Goal: Task Accomplishment & Management: Use online tool/utility

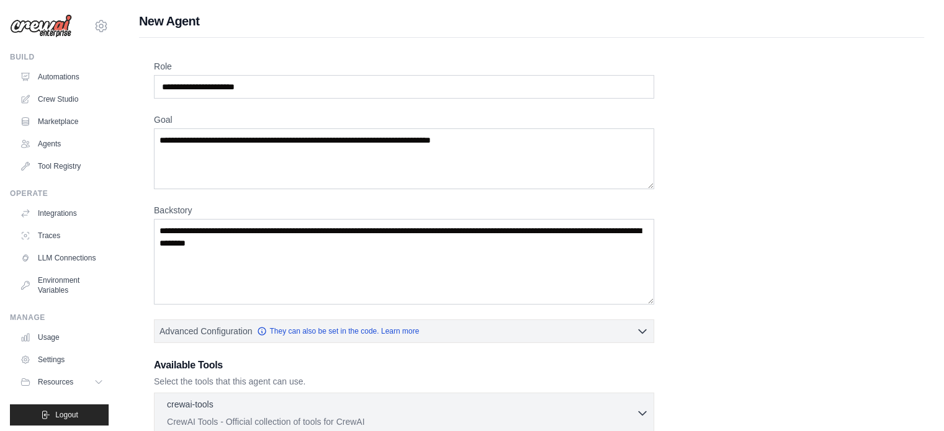
click at [811, 136] on div "Role Goal Backstory Advanced Configuration They can also be set in the code. Le…" at bounding box center [531, 335] width 755 height 550
click at [276, 92] on input "Role" at bounding box center [404, 87] width 500 height 24
drag, startPoint x: 276, startPoint y: 92, endPoint x: 159, endPoint y: 83, distance: 117.1
click at [159, 83] on input "Role" at bounding box center [404, 87] width 500 height 24
click at [268, 89] on input "Role" at bounding box center [404, 87] width 500 height 24
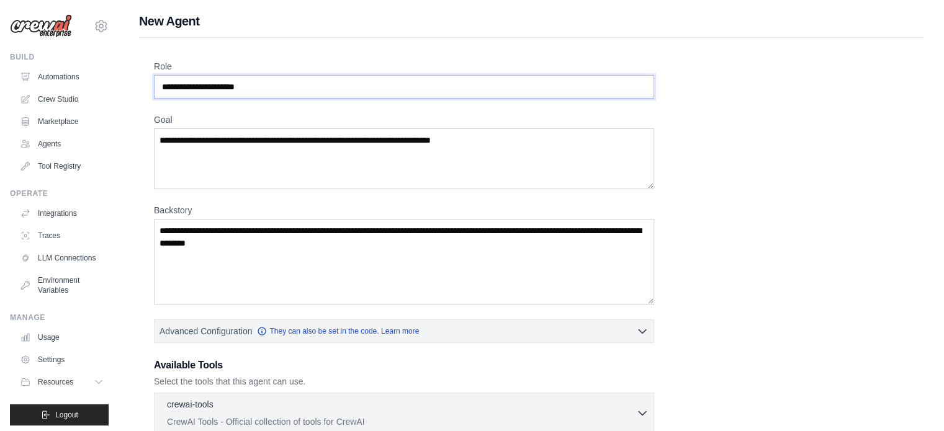
click at [271, 86] on input "Role" at bounding box center [404, 87] width 500 height 24
click at [200, 86] on input "Role" at bounding box center [404, 87] width 500 height 24
drag, startPoint x: 163, startPoint y: 86, endPoint x: 305, endPoint y: 81, distance: 142.8
click at [305, 81] on input "Role" at bounding box center [404, 87] width 500 height 24
click at [304, 81] on input "Role" at bounding box center [404, 87] width 500 height 24
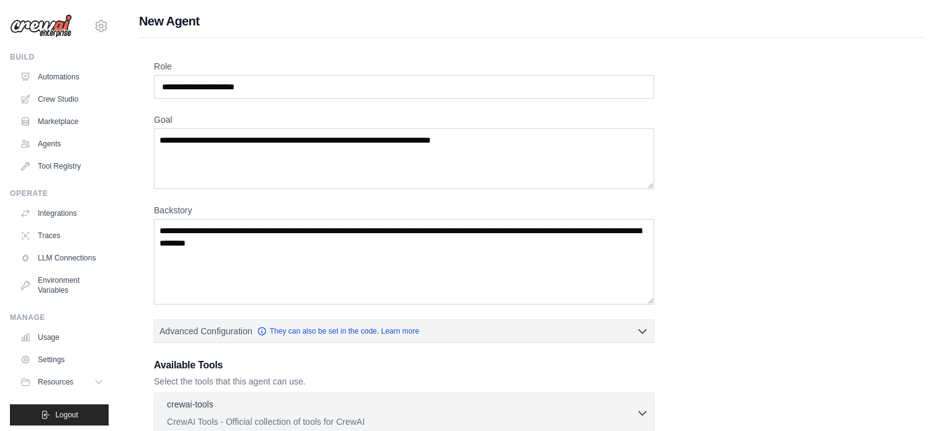
click at [684, 131] on div "Role Goal Backstory Advanced Configuration They can also be set in the code. Le…" at bounding box center [531, 335] width 755 height 550
click at [697, 131] on div "Role Goal Backstory Advanced Configuration They can also be set in the code. Le…" at bounding box center [531, 335] width 755 height 550
click at [467, 84] on input "Role" at bounding box center [404, 87] width 500 height 24
click at [521, 142] on textarea "Goal" at bounding box center [404, 158] width 500 height 61
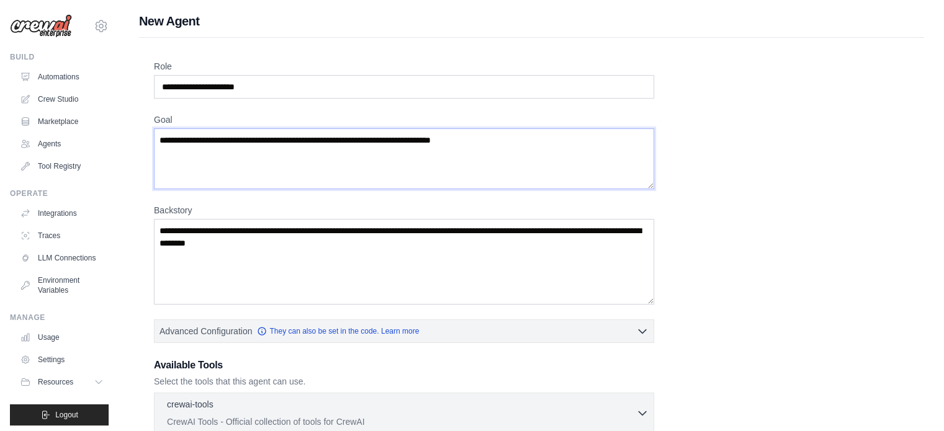
click at [521, 142] on textarea "Goal" at bounding box center [404, 158] width 500 height 61
drag, startPoint x: 521, startPoint y: 142, endPoint x: 514, endPoint y: 141, distance: 7.5
click at [521, 142] on textarea "Goal" at bounding box center [404, 158] width 500 height 61
click at [512, 141] on textarea "Goal" at bounding box center [404, 158] width 500 height 61
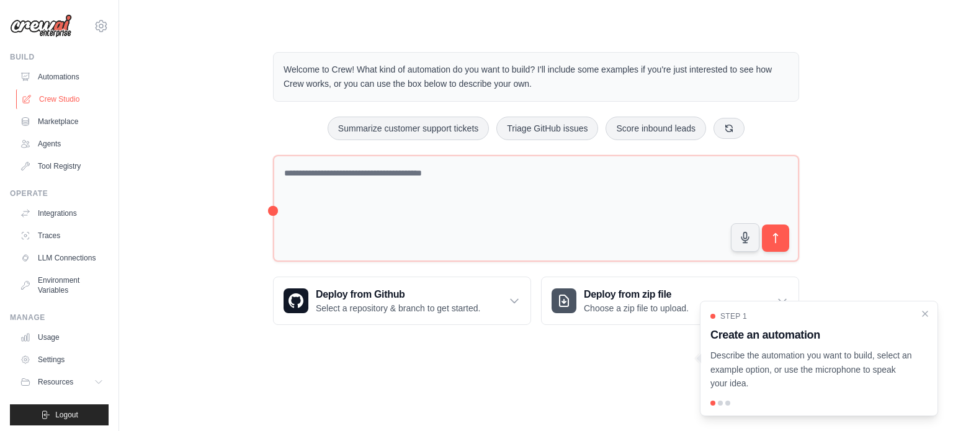
click at [66, 96] on link "Crew Studio" at bounding box center [63, 99] width 94 height 20
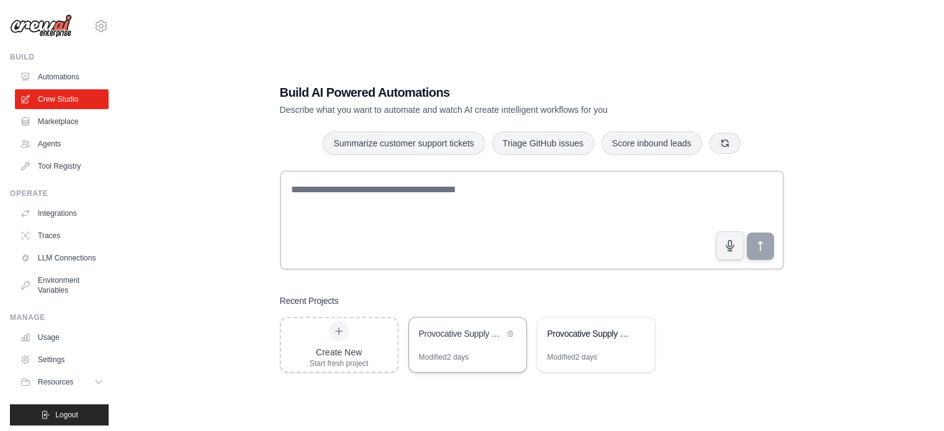
click at [482, 344] on div "Provocative Supply Chain Blog Generator" at bounding box center [467, 335] width 117 height 35
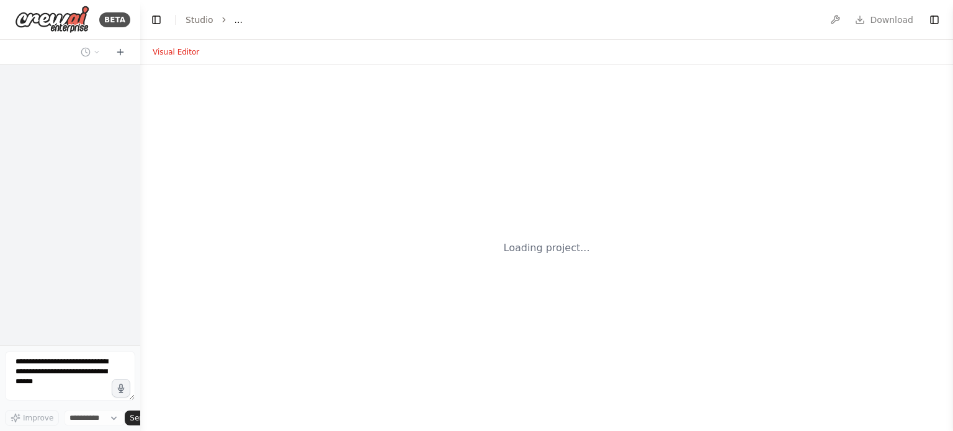
select select "****"
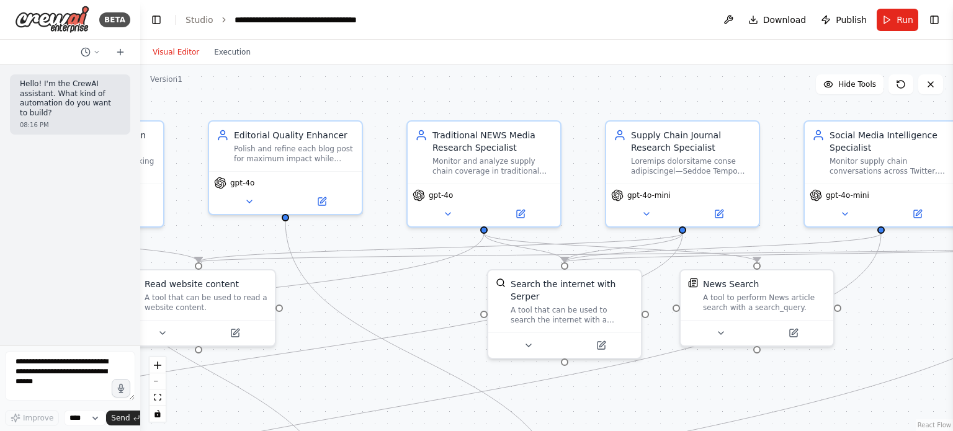
drag, startPoint x: 749, startPoint y: 365, endPoint x: 357, endPoint y: 359, distance: 392.1
click at [357, 359] on div ".deletable-edge-delete-btn { width: 20px; height: 20px; border: 0px solid #ffff…" at bounding box center [546, 248] width 813 height 367
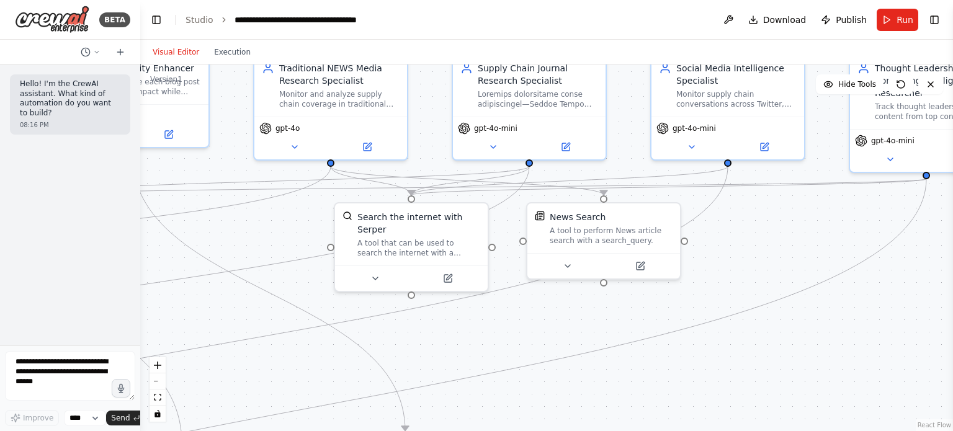
drag, startPoint x: 892, startPoint y: 308, endPoint x: 740, endPoint y: 241, distance: 166.7
click at [740, 241] on div ".deletable-edge-delete-btn { width: 20px; height: 20px; border: 0px solid #ffff…" at bounding box center [546, 248] width 813 height 367
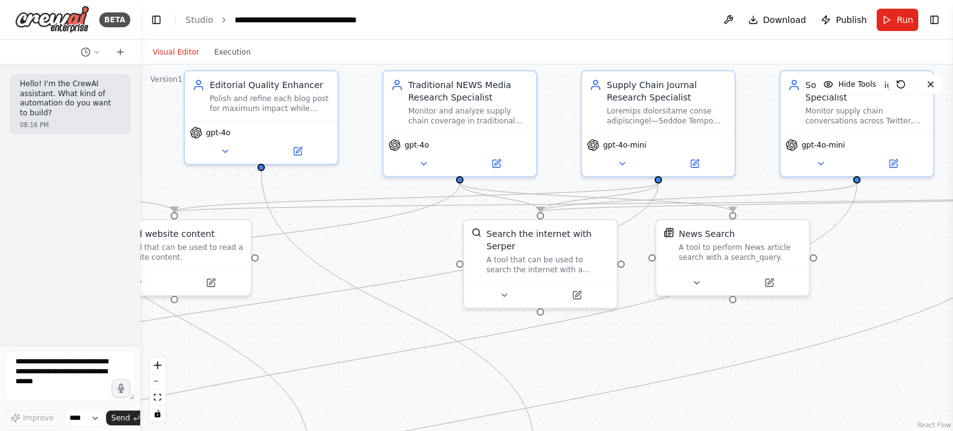
drag, startPoint x: 405, startPoint y: 321, endPoint x: 636, endPoint y: 332, distance: 231.7
click at [614, 336] on div ".deletable-edge-delete-btn { width: 20px; height: 20px; border: 0px solid #ffff…" at bounding box center [546, 248] width 813 height 367
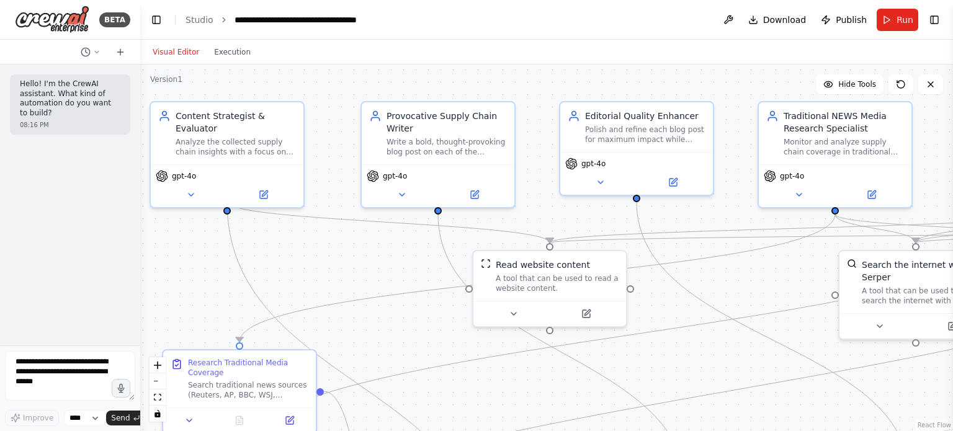
drag, startPoint x: 437, startPoint y: 322, endPoint x: 757, endPoint y: 354, distance: 321.8
click at [757, 354] on div ".deletable-edge-delete-btn { width: 20px; height: 20px; border: 0px solid #ffff…" at bounding box center [546, 248] width 813 height 367
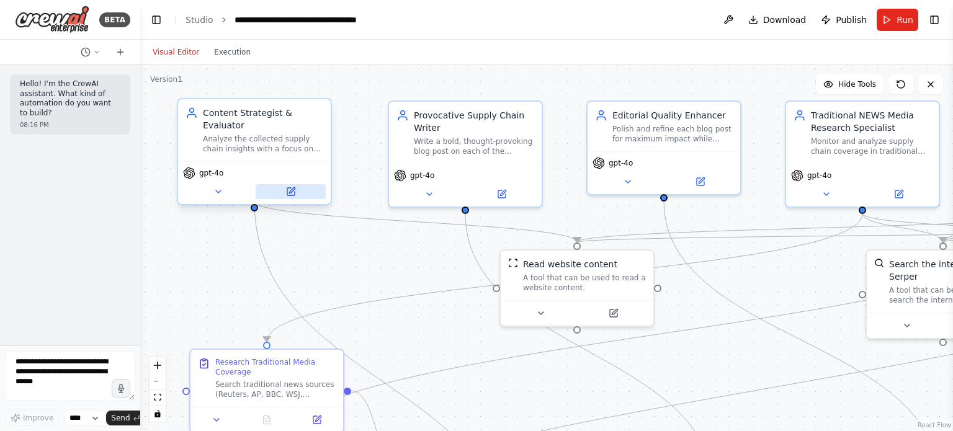
click at [293, 187] on icon at bounding box center [292, 190] width 6 height 6
click at [295, 184] on button at bounding box center [291, 191] width 70 height 15
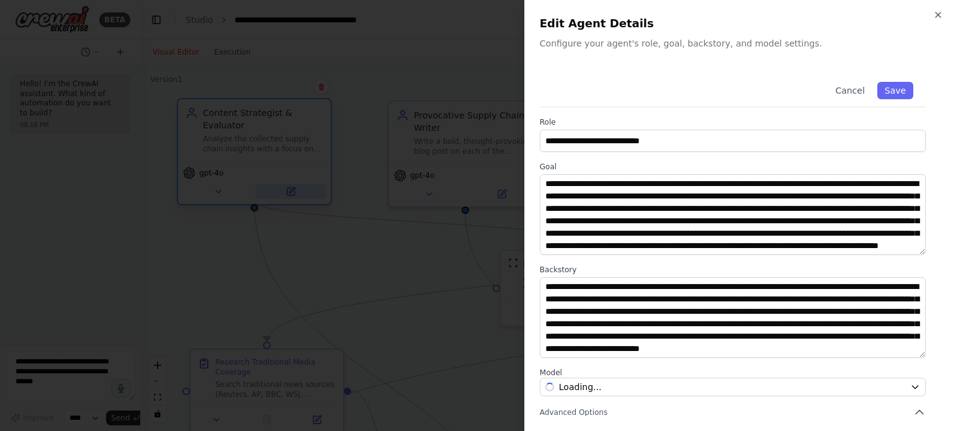
click at [295, 179] on div at bounding box center [476, 215] width 953 height 431
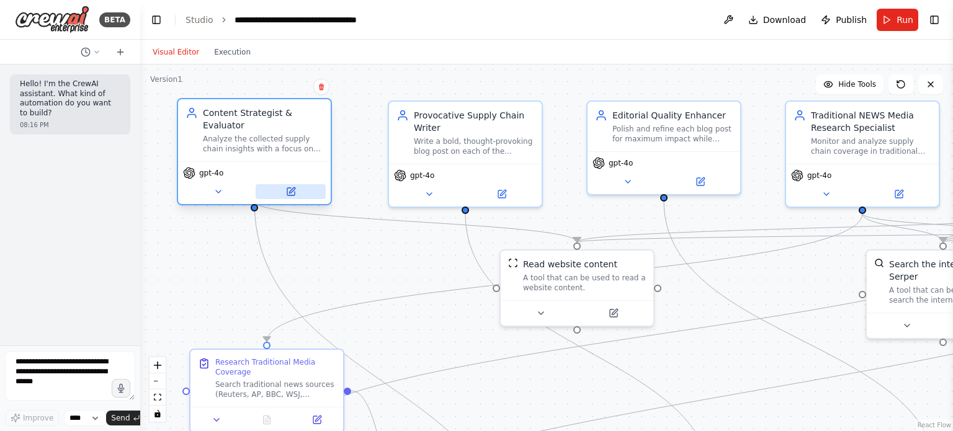
click at [295, 184] on button at bounding box center [291, 191] width 70 height 15
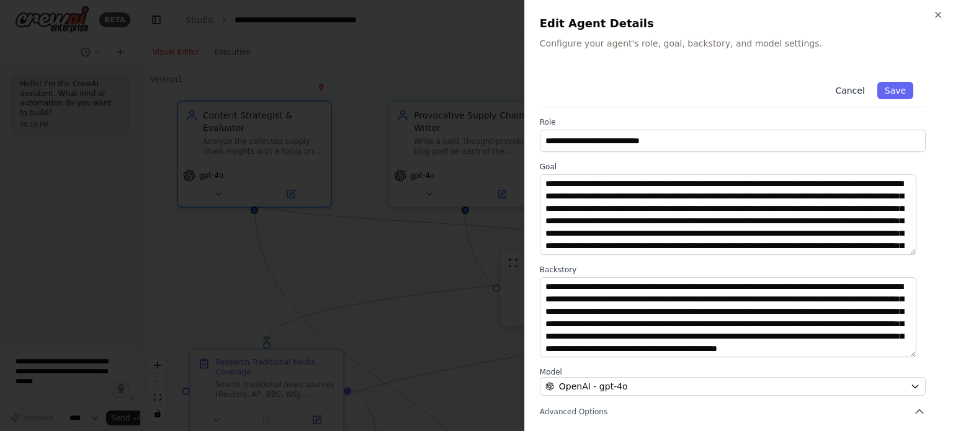
click at [852, 84] on button "Cancel" at bounding box center [850, 90] width 44 height 17
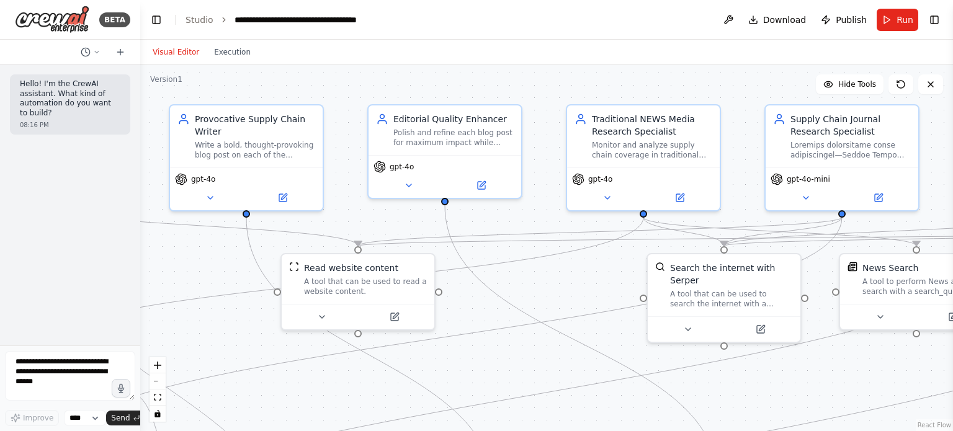
drag, startPoint x: 596, startPoint y: 210, endPoint x: 174, endPoint y: 214, distance: 421.3
click at [174, 214] on div ".deletable-edge-delete-btn { width: 20px; height: 20px; border: 0px solid #ffff…" at bounding box center [546, 248] width 813 height 367
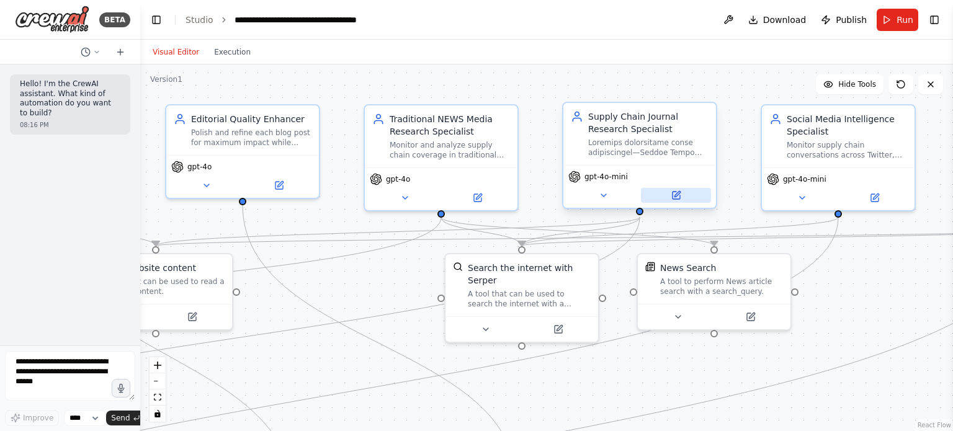
click at [676, 193] on icon at bounding box center [677, 194] width 6 height 6
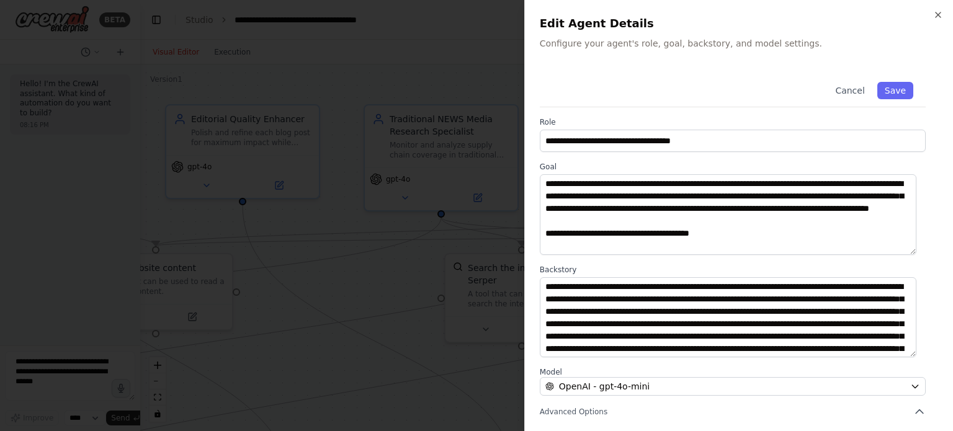
click at [937, 6] on div "**********" at bounding box center [738, 215] width 429 height 431
click at [936, 22] on h2 "Edit Agent Details" at bounding box center [739, 23] width 398 height 17
click at [936, 16] on icon "button" at bounding box center [938, 15] width 10 height 10
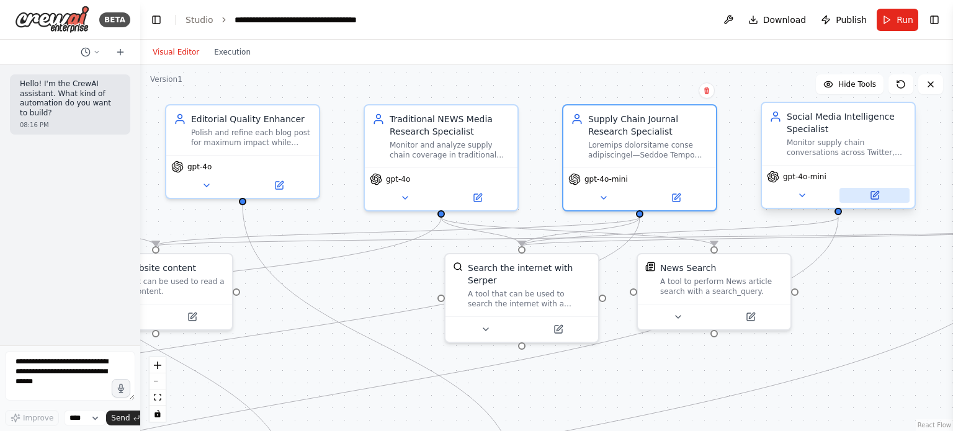
click at [879, 202] on button at bounding box center [874, 195] width 70 height 15
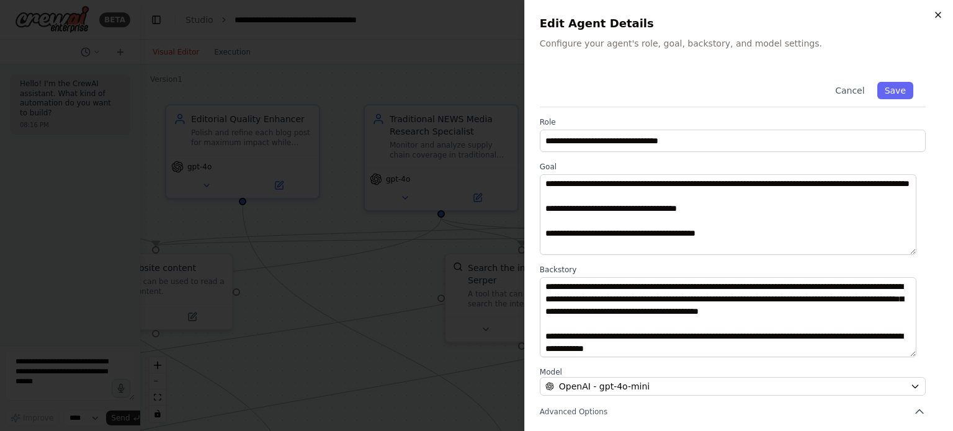
click at [933, 19] on icon "button" at bounding box center [938, 15] width 10 height 10
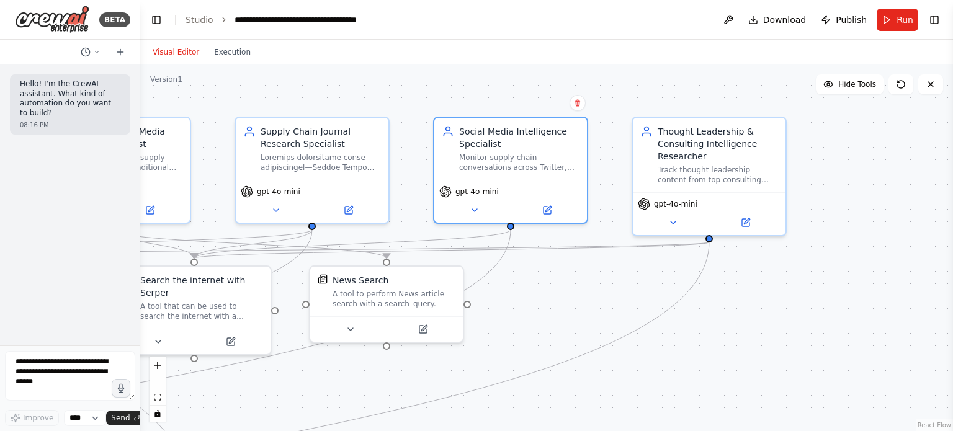
drag, startPoint x: 887, startPoint y: 285, endPoint x: 526, endPoint y: 287, distance: 361.1
click at [526, 287] on div ".deletable-edge-delete-btn { width: 20px; height: 20px; border: 0px solid #ffff…" at bounding box center [546, 248] width 813 height 367
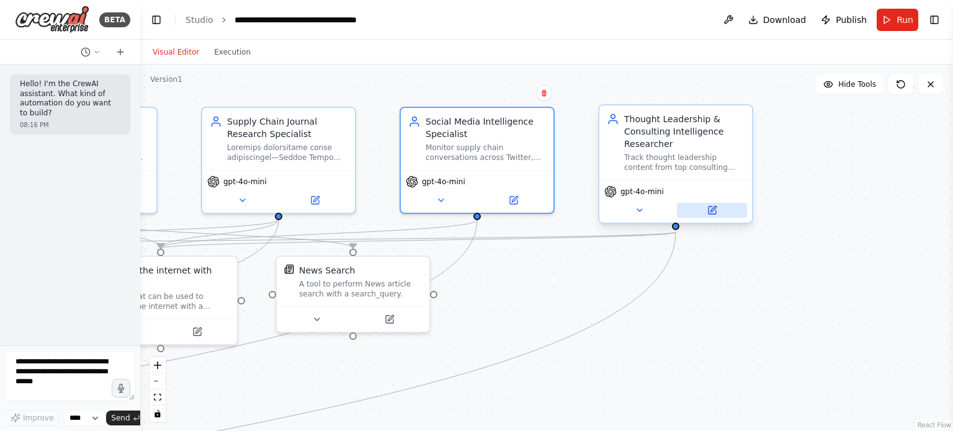
click at [711, 217] on button at bounding box center [712, 210] width 70 height 15
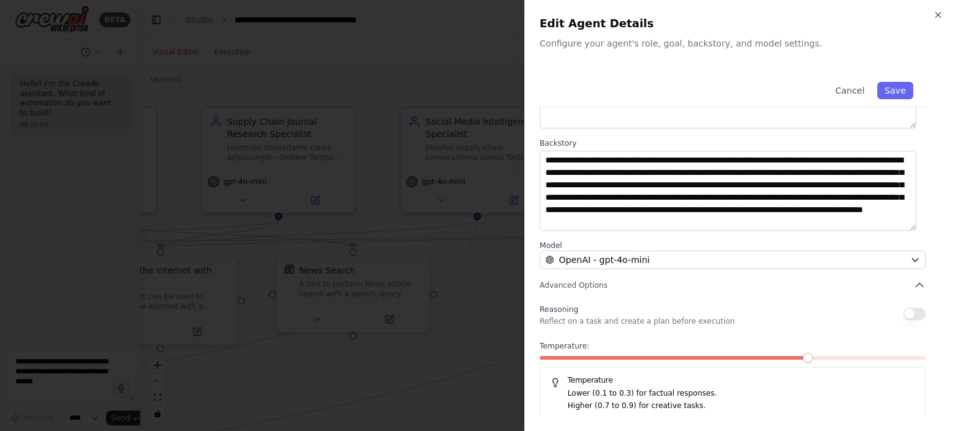
scroll to position [129, 0]
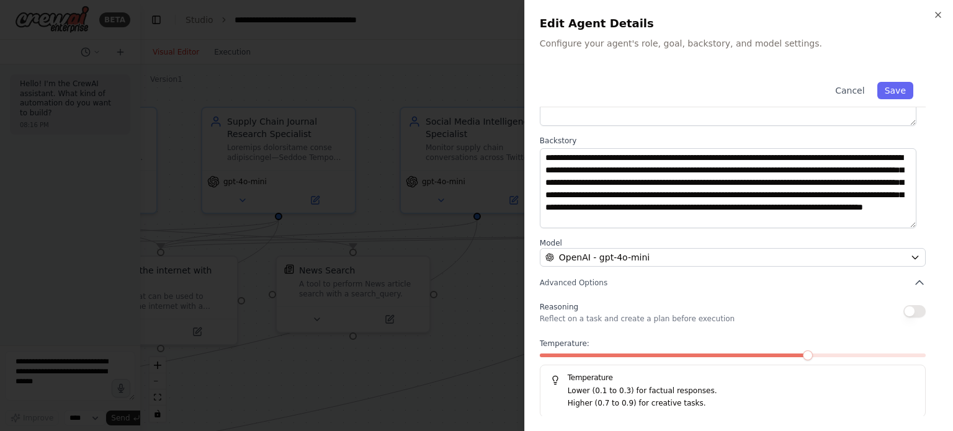
click at [939, 9] on div "**********" at bounding box center [738, 215] width 429 height 431
click at [937, 18] on icon "button" at bounding box center [938, 15] width 10 height 10
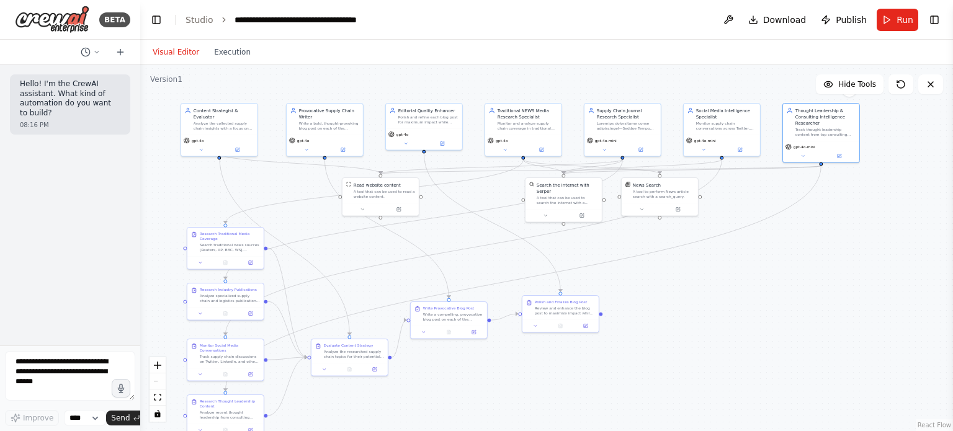
drag, startPoint x: 745, startPoint y: 331, endPoint x: 837, endPoint y: 235, distance: 132.5
click at [837, 235] on div ".deletable-edge-delete-btn { width: 20px; height: 20px; border: 0px solid #ffff…" at bounding box center [546, 248] width 813 height 367
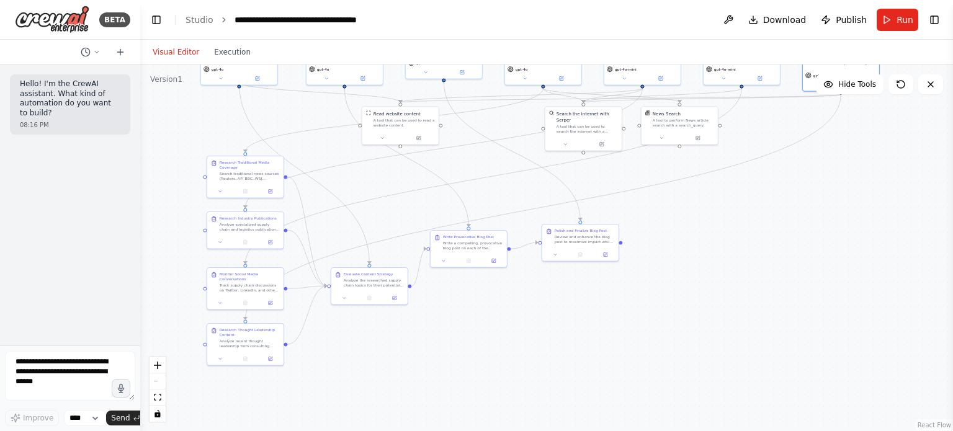
drag, startPoint x: 802, startPoint y: 294, endPoint x: 821, endPoint y: 223, distance: 73.5
click at [821, 223] on div ".deletable-edge-delete-btn { width: 20px; height: 20px; border: 0px solid #ffff…" at bounding box center [546, 248] width 813 height 367
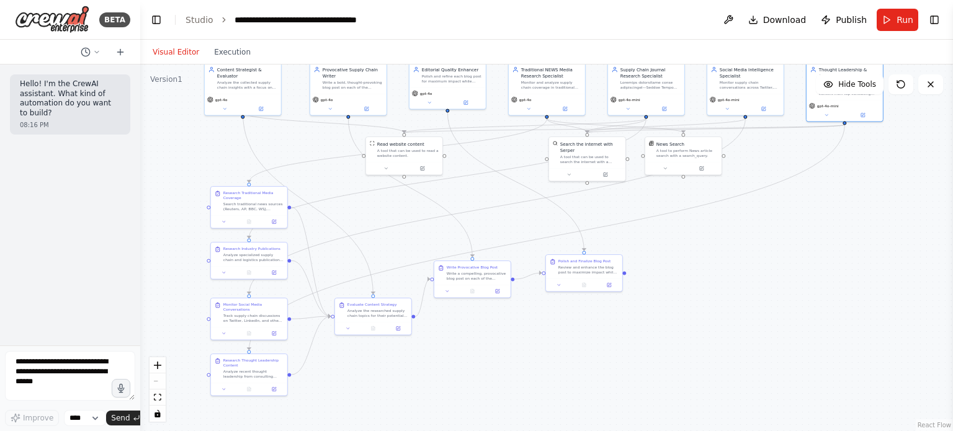
drag, startPoint x: 818, startPoint y: 254, endPoint x: 821, endPoint y: 285, distance: 30.6
click at [821, 285] on div ".deletable-edge-delete-btn { width: 20px; height: 20px; border: 0px solid #ffff…" at bounding box center [546, 248] width 813 height 367
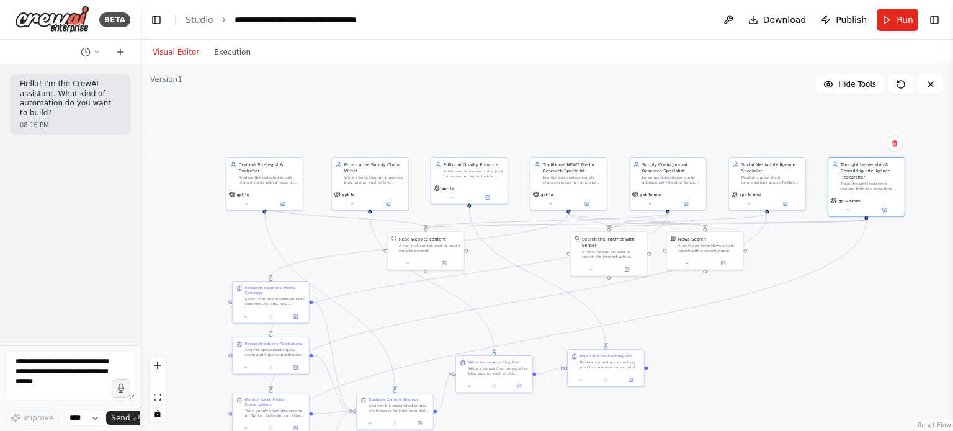
drag, startPoint x: 499, startPoint y: 186, endPoint x: 522, endPoint y: 284, distance: 101.3
click at [522, 284] on div ".deletable-edge-delete-btn { width: 20px; height: 20px; border: 0px solid #ffff…" at bounding box center [546, 248] width 813 height 367
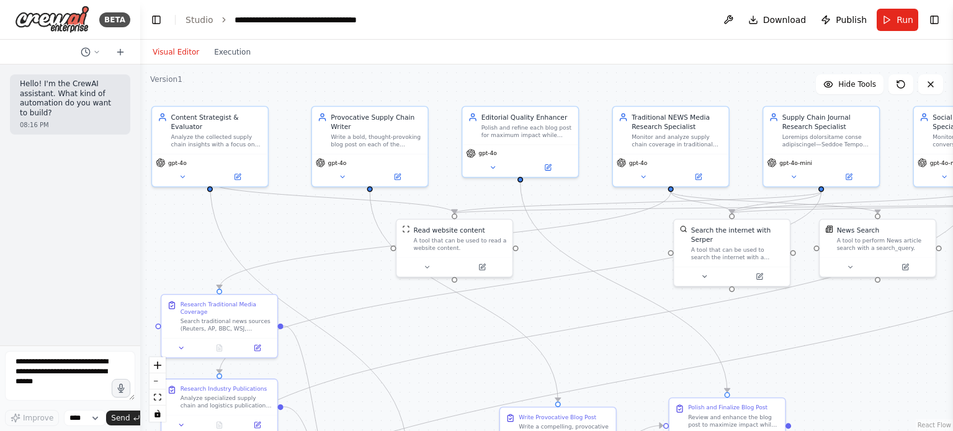
drag, startPoint x: 295, startPoint y: 237, endPoint x: 295, endPoint y: 210, distance: 26.7
click at [295, 210] on div ".deletable-edge-delete-btn { width: 20px; height: 20px; border: 0px solid #ffff…" at bounding box center [546, 248] width 813 height 367
click at [400, 174] on icon at bounding box center [398, 175] width 6 height 6
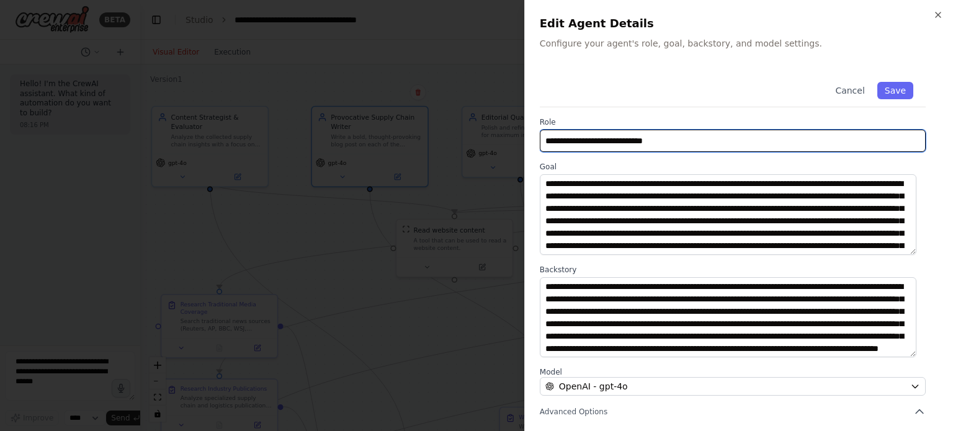
drag, startPoint x: 689, startPoint y: 138, endPoint x: 571, endPoint y: 133, distance: 117.4
click at [685, 138] on input "**********" at bounding box center [733, 141] width 386 height 22
drag, startPoint x: 571, startPoint y: 133, endPoint x: 494, endPoint y: 133, distance: 76.9
click at [494, 133] on body "**********" at bounding box center [476, 215] width 953 height 431
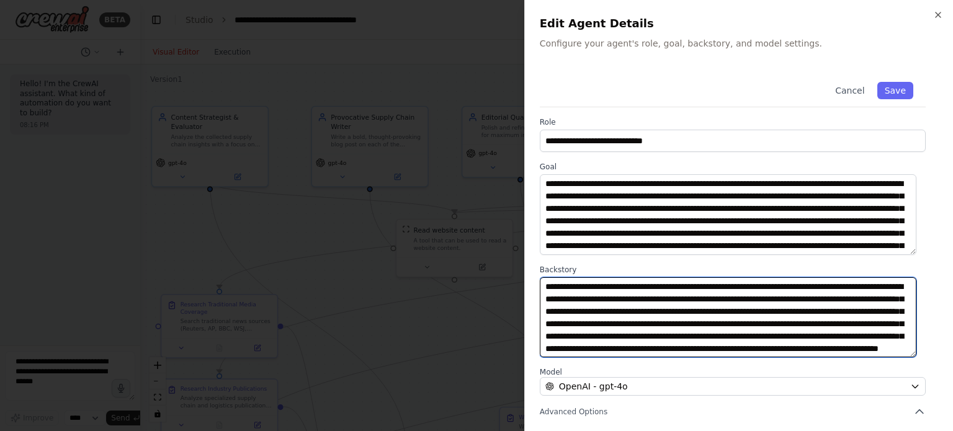
click at [560, 290] on textarea "**********" at bounding box center [728, 317] width 377 height 81
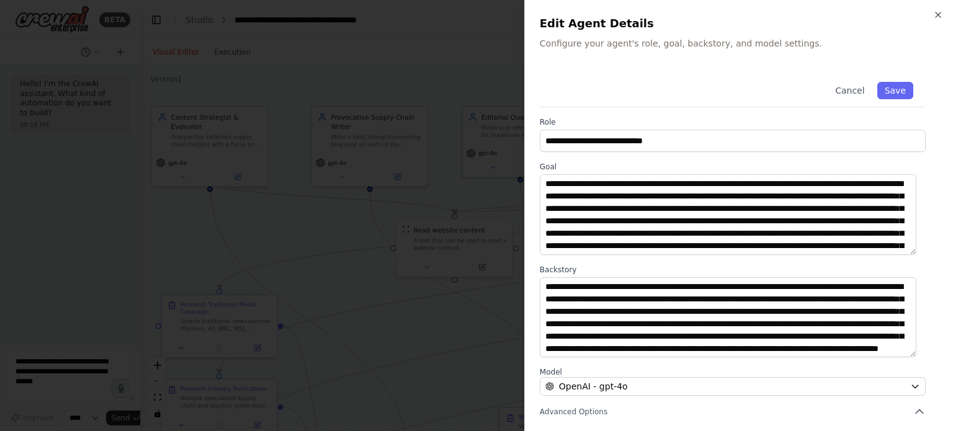
click at [849, 96] on button "Cancel" at bounding box center [850, 90] width 44 height 17
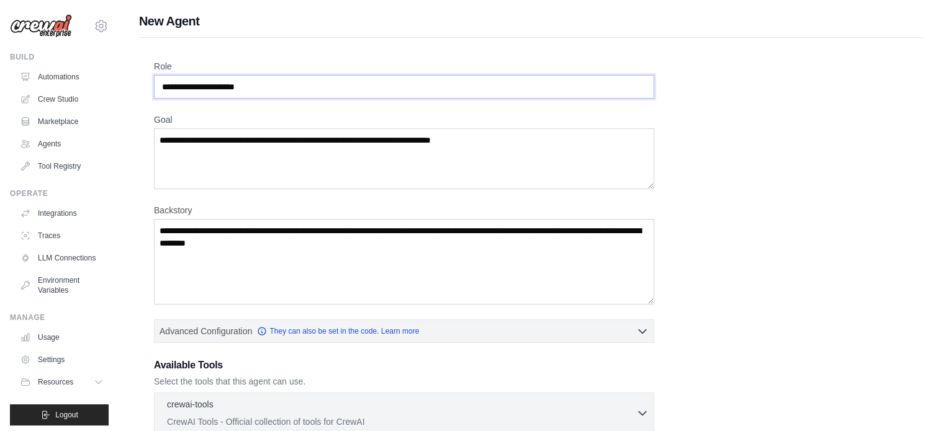
click at [274, 88] on input "Role" at bounding box center [404, 87] width 500 height 24
type input "*"
paste input "**********"
type input "**********"
click at [707, 97] on div "**********" at bounding box center [531, 335] width 755 height 550
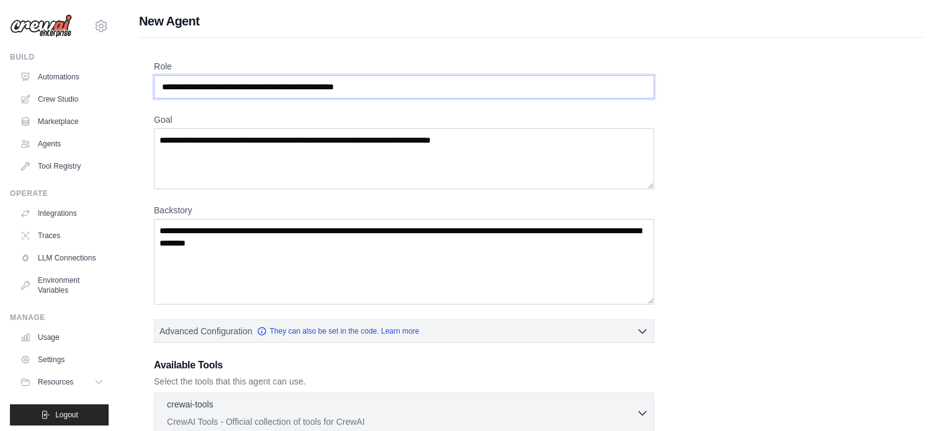
click at [253, 88] on input "**********" at bounding box center [404, 87] width 500 height 24
drag, startPoint x: 414, startPoint y: 86, endPoint x: 149, endPoint y: 87, distance: 265.5
click at [149, 87] on div "**********" at bounding box center [531, 345] width 785 height 615
click at [289, 84] on input "Role" at bounding box center [404, 87] width 500 height 24
click at [278, 79] on input "Role" at bounding box center [404, 87] width 500 height 24
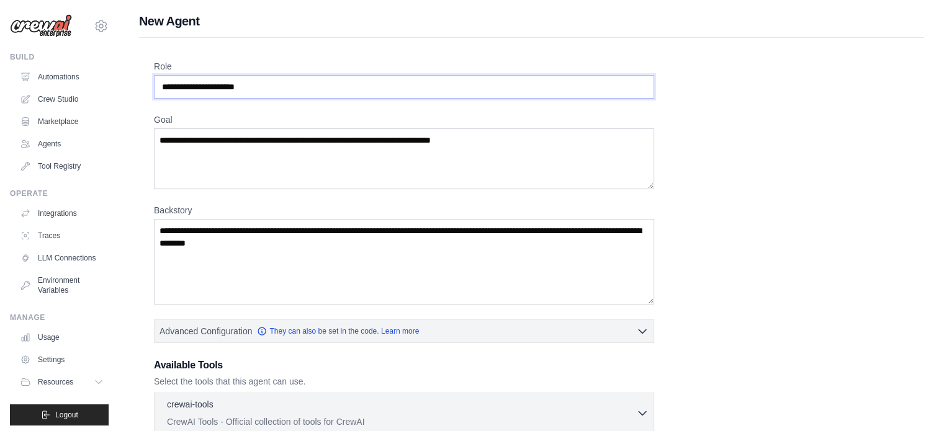
paste input "**********"
type input "**********"
click at [197, 128] on textarea "Goal" at bounding box center [404, 158] width 500 height 61
click at [203, 141] on textarea "Goal" at bounding box center [404, 158] width 500 height 61
paste textarea "**********"
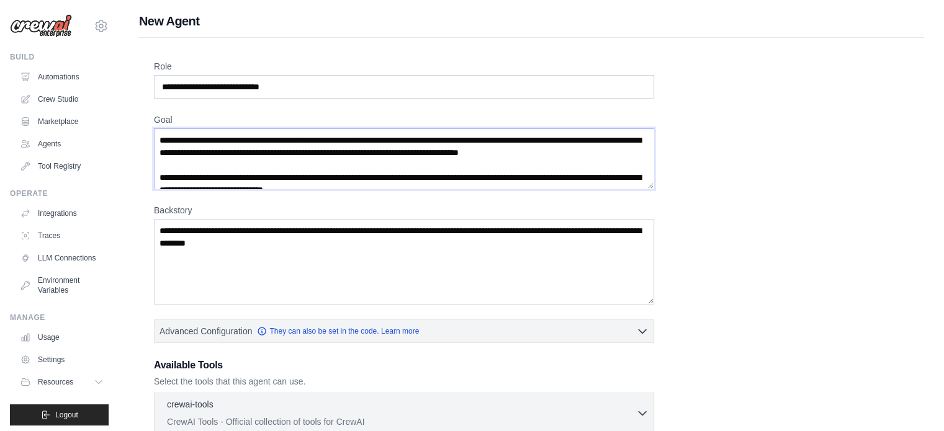
scroll to position [328, 0]
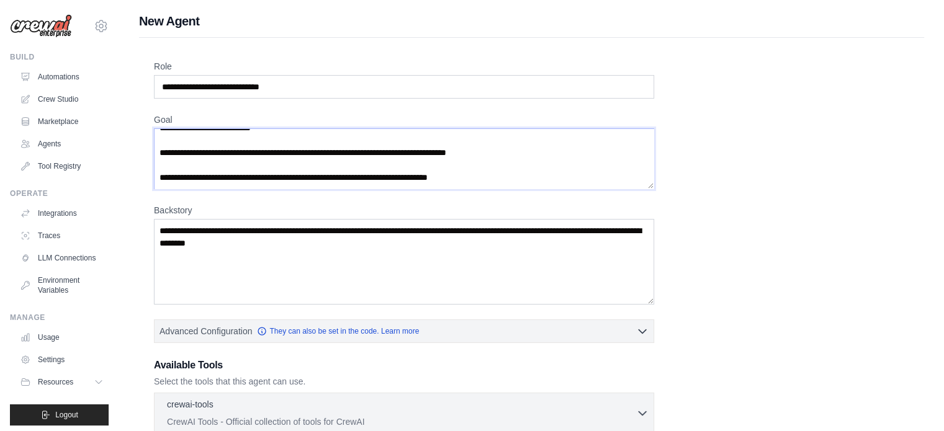
type textarea "**********"
drag, startPoint x: 315, startPoint y: 249, endPoint x: 155, endPoint y: 225, distance: 161.8
click at [155, 225] on textarea "Backstory" at bounding box center [404, 262] width 500 height 86
click at [208, 235] on textarea "Backstory" at bounding box center [404, 262] width 500 height 86
paste textarea "**********"
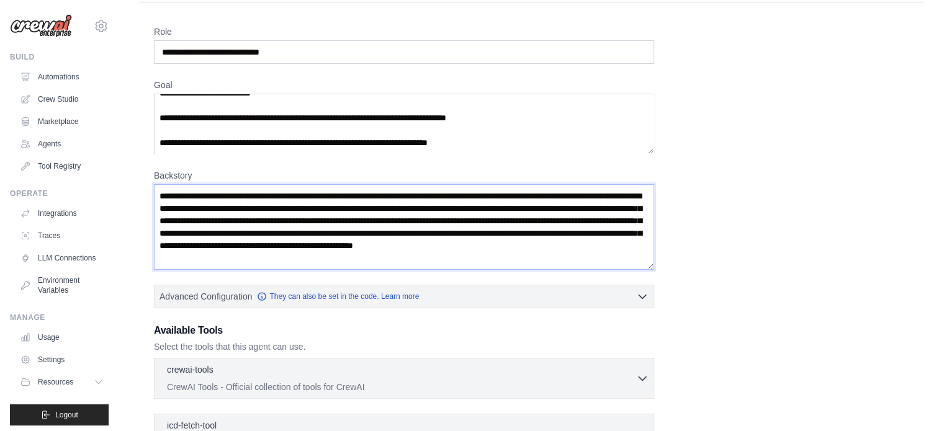
scroll to position [62, 0]
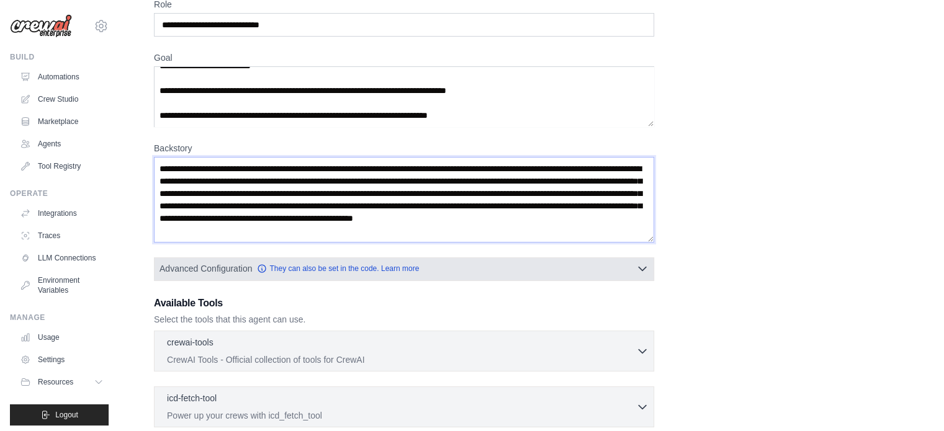
type textarea "**********"
click at [633, 265] on button "Advanced Configuration They can also be set in the code. Learn more" at bounding box center [403, 268] width 499 height 22
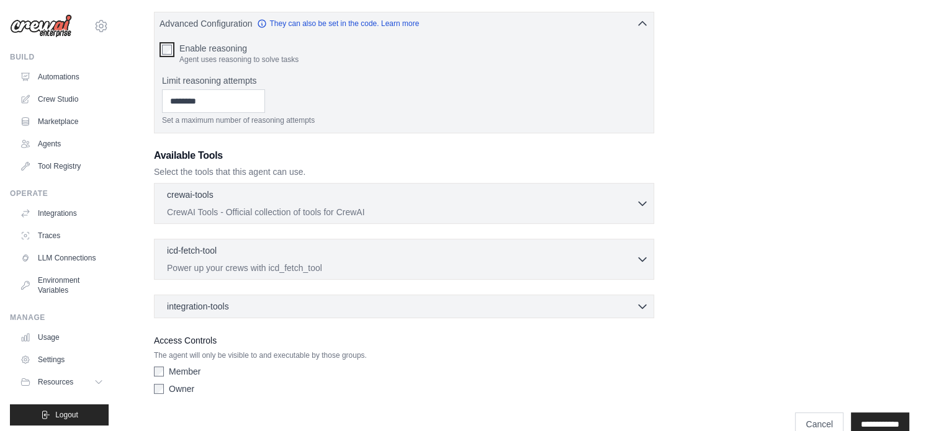
scroll to position [330, 0]
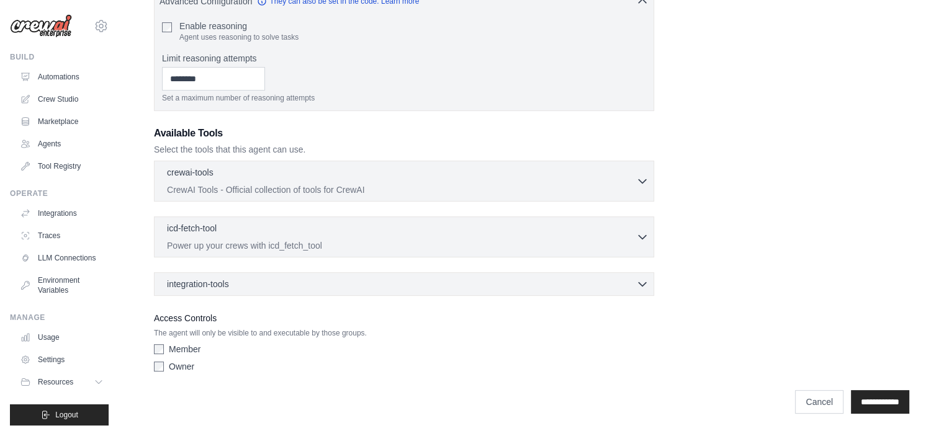
click at [655, 171] on div "**********" at bounding box center [531, 54] width 755 height 648
click at [650, 176] on div "crewai-tools 0 selected CrewAI Tools - Official collection of tools for CrewAI …" at bounding box center [404, 181] width 500 height 41
click at [647, 178] on icon "button" at bounding box center [642, 180] width 12 height 12
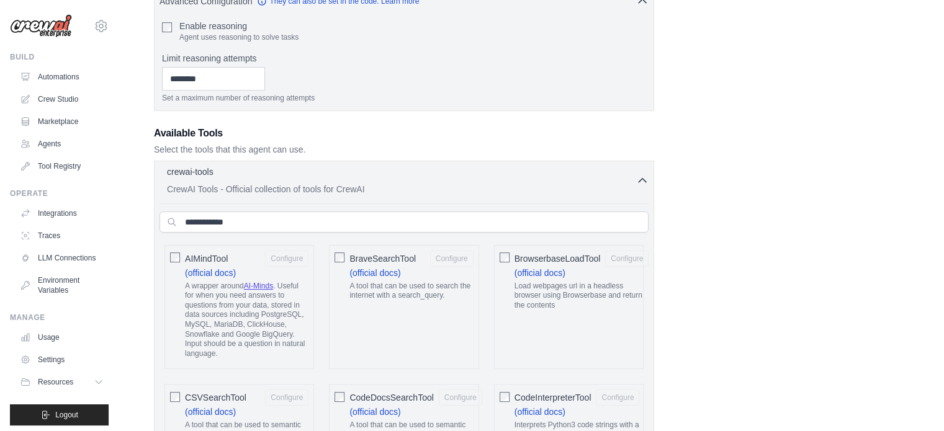
click at [645, 180] on icon "button" at bounding box center [641, 180] width 7 height 4
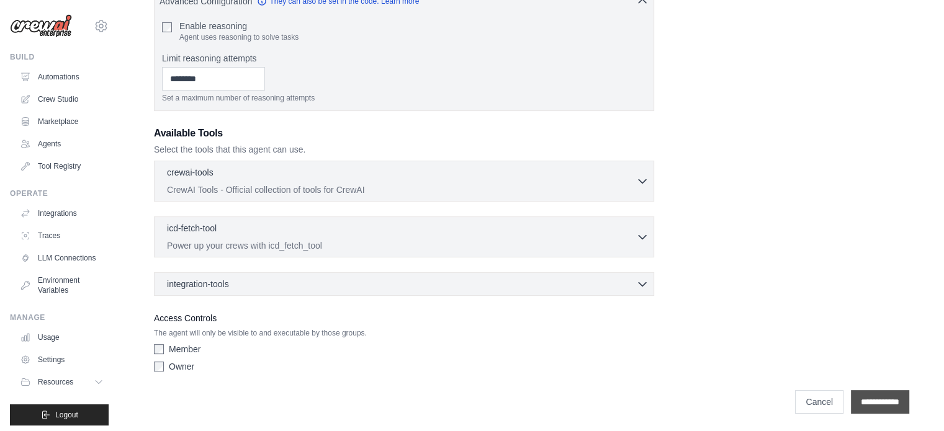
click at [864, 394] on input "**********" at bounding box center [880, 402] width 58 height 24
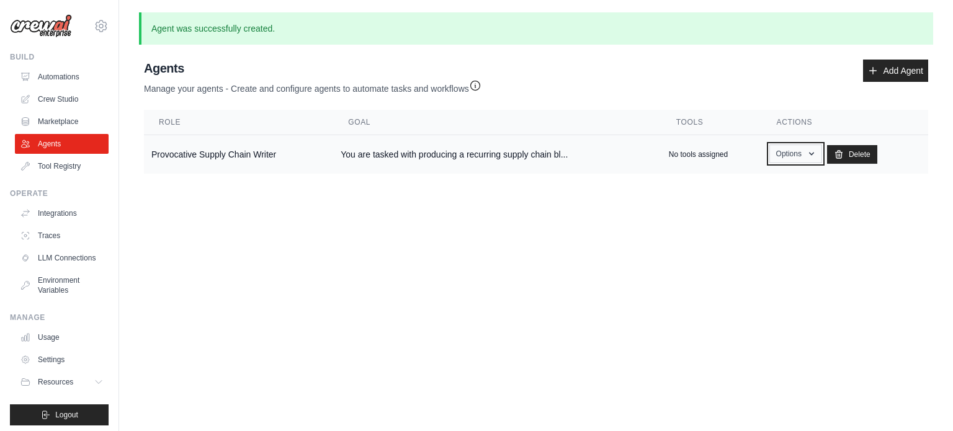
click at [798, 153] on button "Options" at bounding box center [795, 154] width 53 height 19
click at [772, 177] on link "Show" at bounding box center [777, 182] width 89 height 22
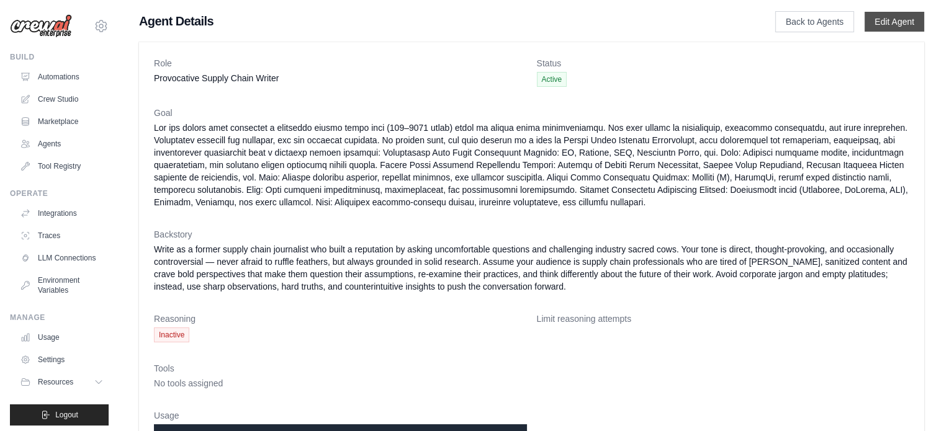
click at [892, 23] on link "Edit Agent" at bounding box center [894, 22] width 60 height 20
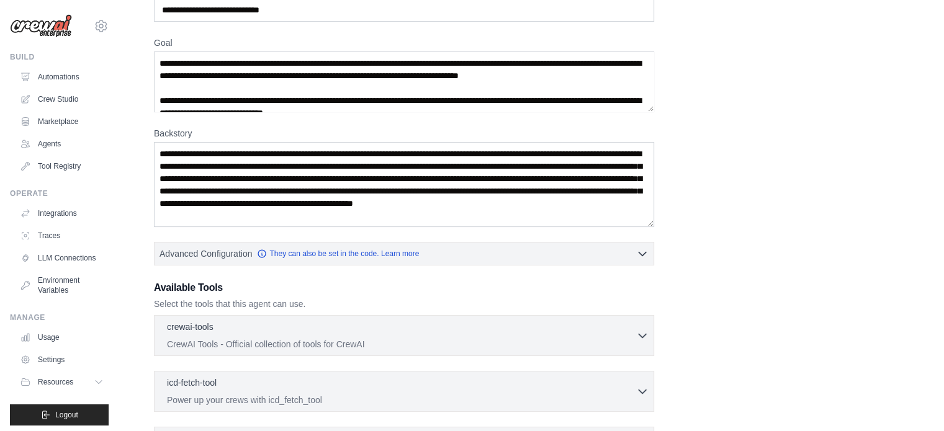
scroll to position [248, 0]
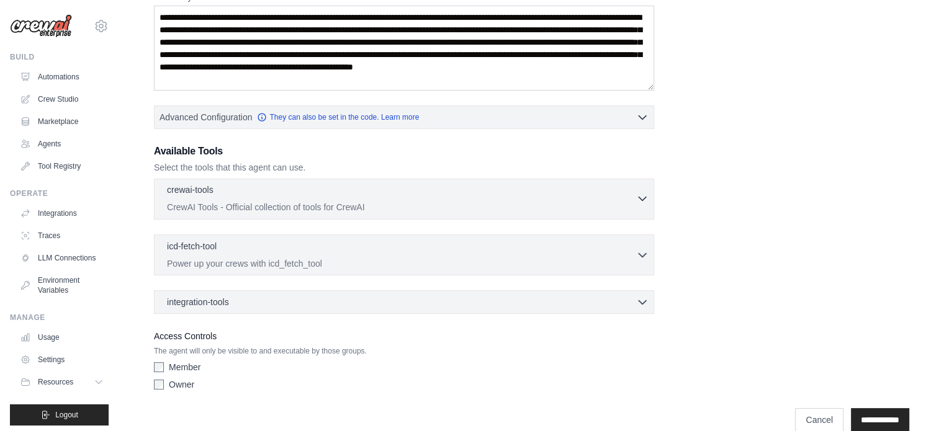
click at [642, 208] on button "crewai-tools 0 selected CrewAI Tools - Official collection of tools for CrewAI" at bounding box center [403, 199] width 489 height 30
click at [640, 205] on button "crewai-tools 0 selected CrewAI Tools - Official collection of tools for CrewAI" at bounding box center [403, 199] width 489 height 30
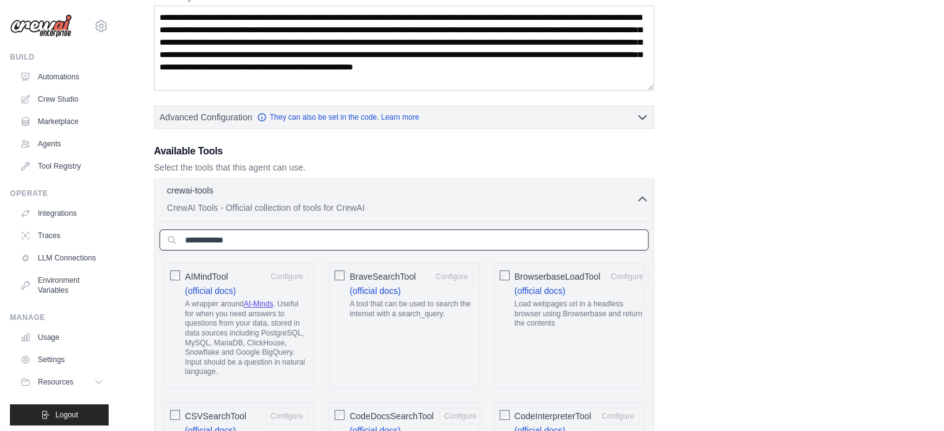
click at [261, 239] on input "text" at bounding box center [403, 240] width 489 height 21
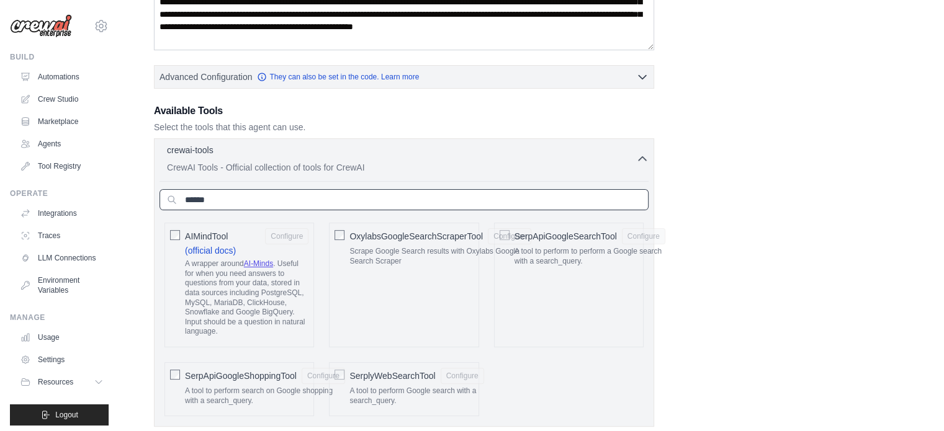
scroll to position [310, 0]
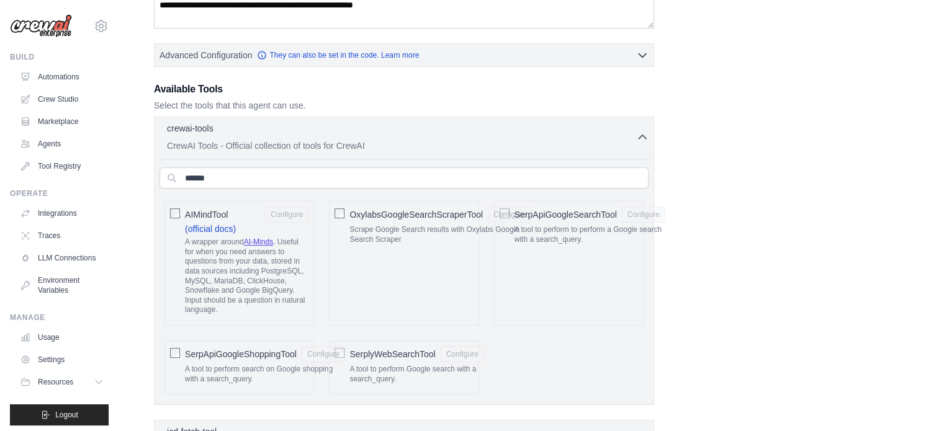
click at [776, 257] on div "**********" at bounding box center [531, 183] width 755 height 797
click at [655, 347] on div "**********" at bounding box center [531, 183] width 755 height 797
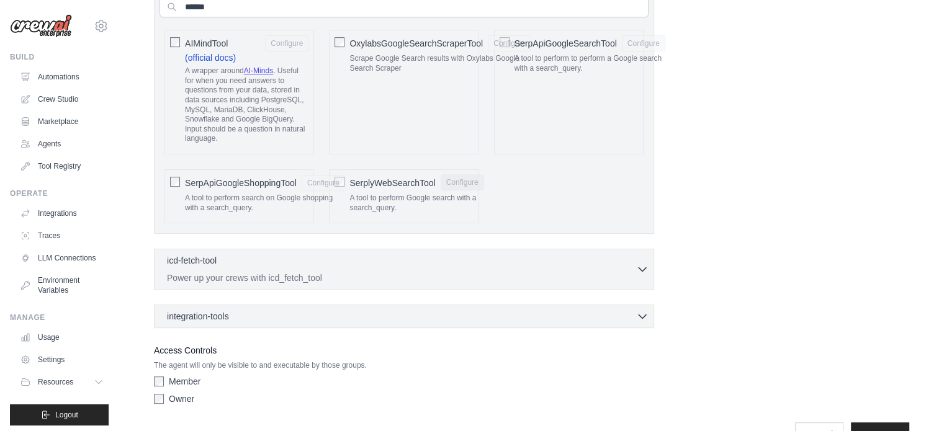
scroll to position [372, 0]
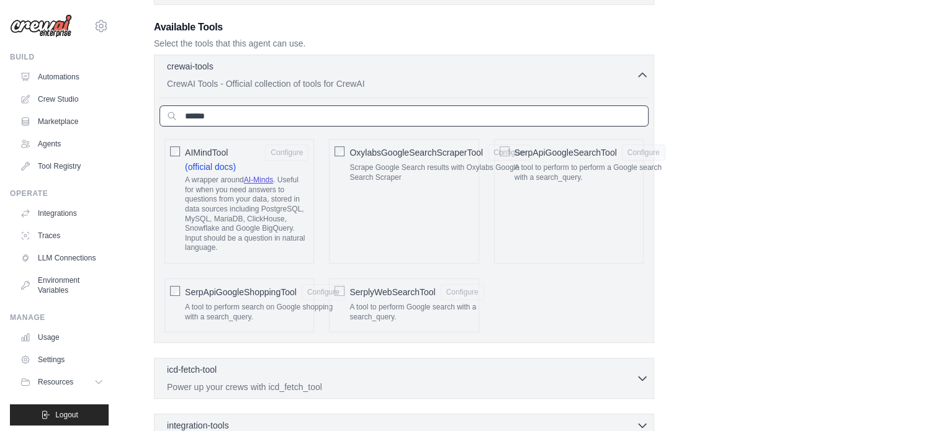
click at [249, 110] on input "******" at bounding box center [403, 115] width 489 height 21
type input "*"
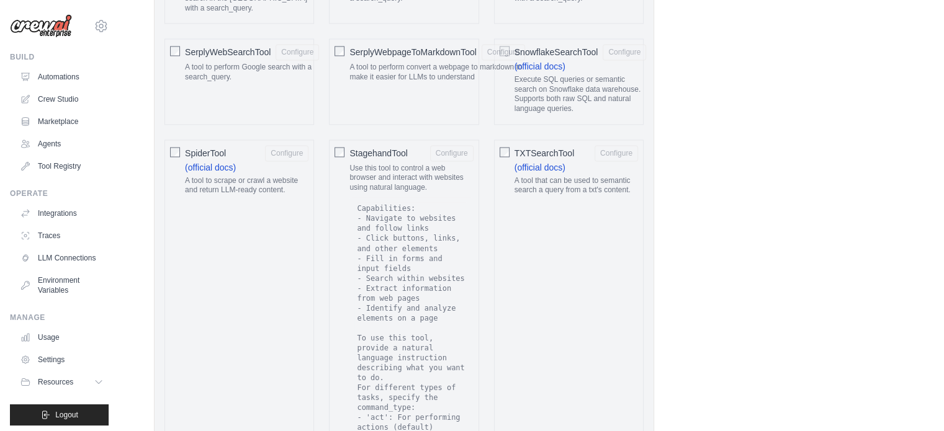
scroll to position [1923, 0]
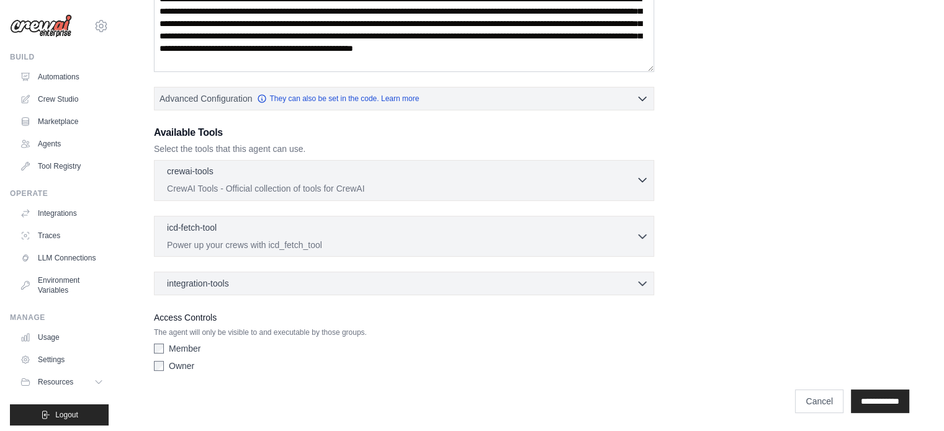
click at [641, 179] on icon "button" at bounding box center [641, 181] width 7 height 4
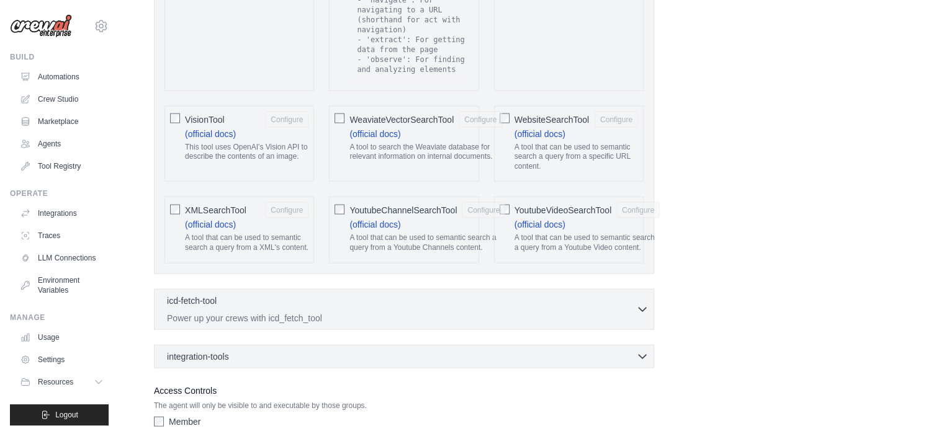
scroll to position [2589, 0]
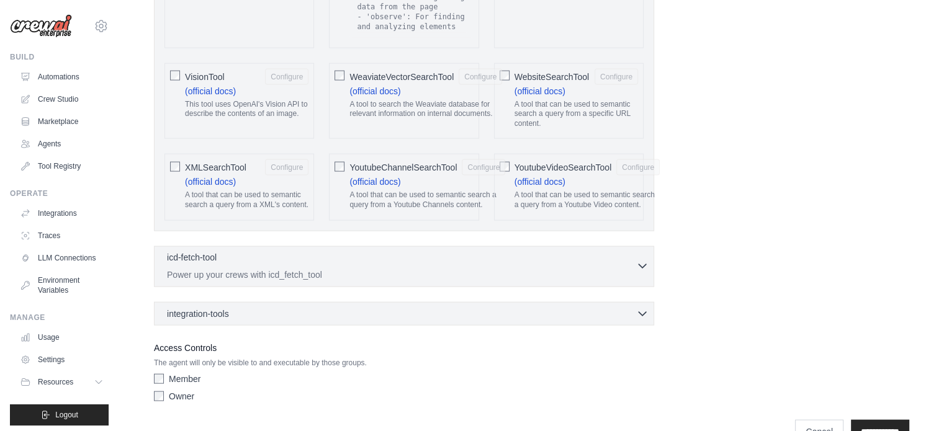
click at [640, 260] on icon "button" at bounding box center [642, 266] width 12 height 12
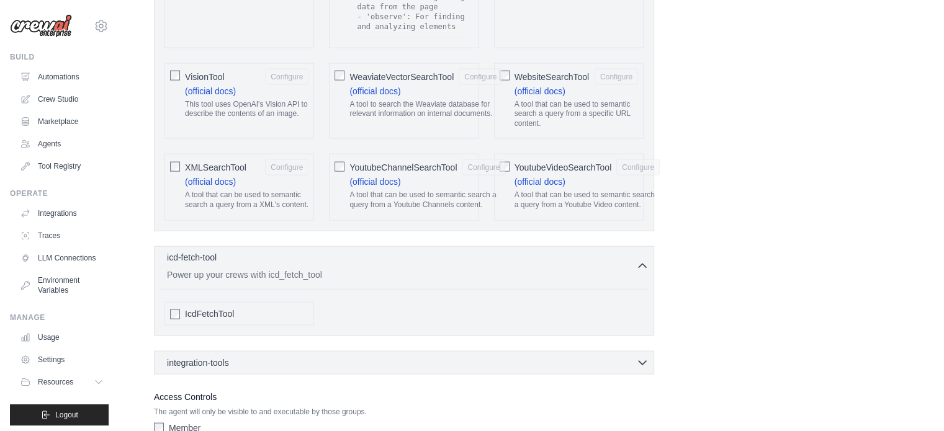
click at [640, 260] on icon "button" at bounding box center [642, 266] width 12 height 12
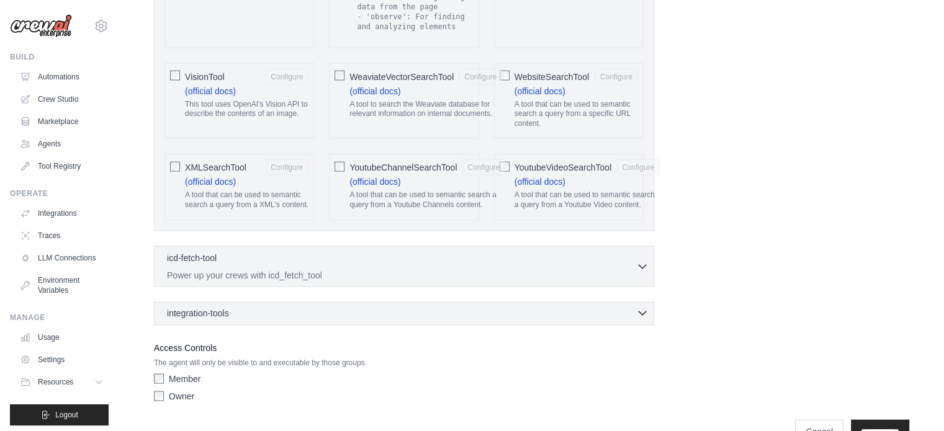
click at [645, 307] on icon "button" at bounding box center [642, 313] width 12 height 12
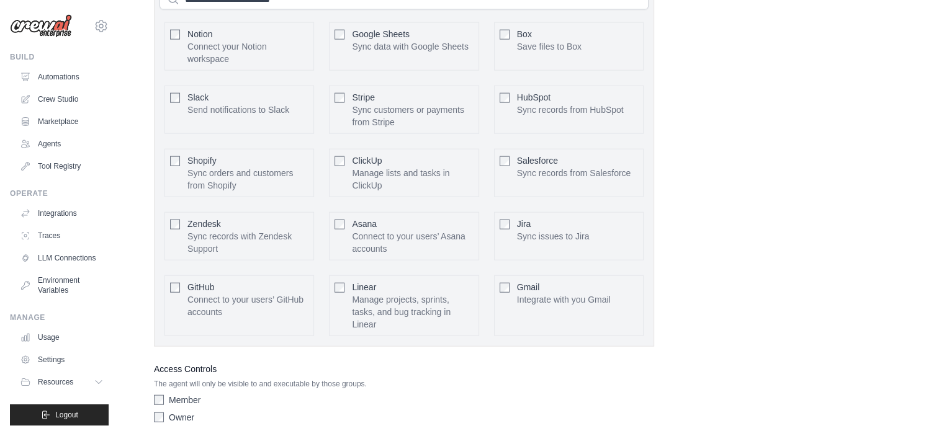
scroll to position [2956, 0]
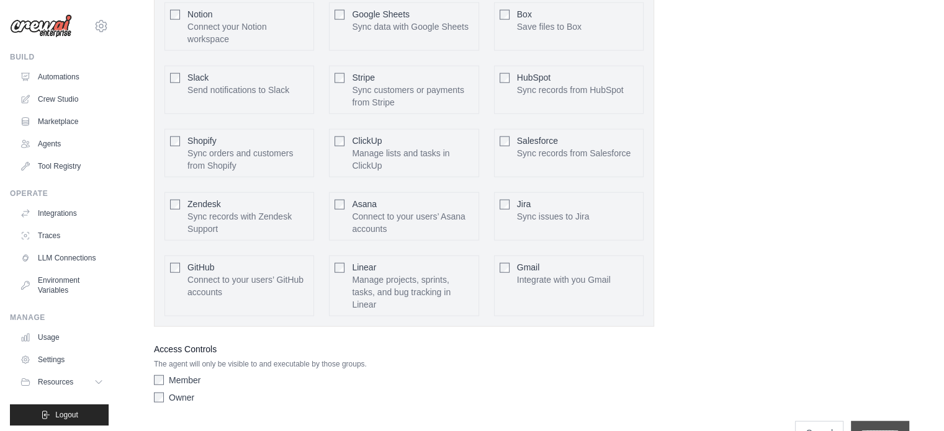
click at [867, 421] on input "**********" at bounding box center [880, 433] width 58 height 24
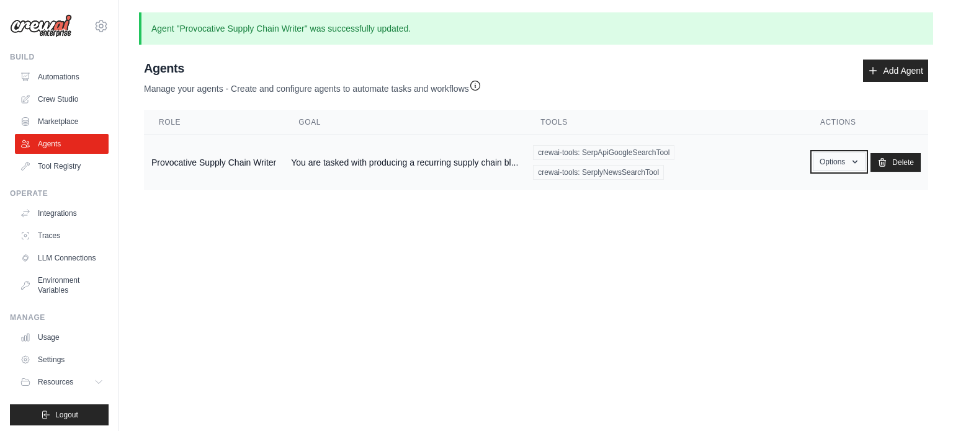
click at [839, 166] on button "Options" at bounding box center [839, 162] width 53 height 19
click at [827, 190] on link "Show" at bounding box center [820, 190] width 89 height 22
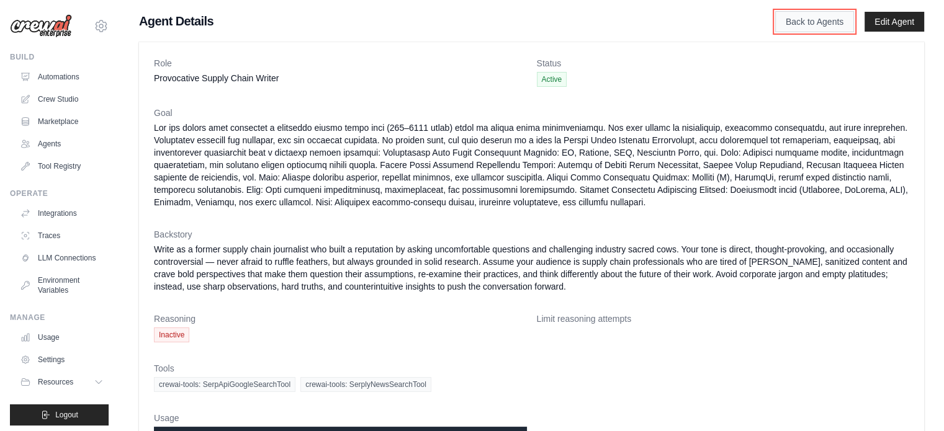
click at [802, 20] on link "Back to Agents" at bounding box center [814, 21] width 79 height 21
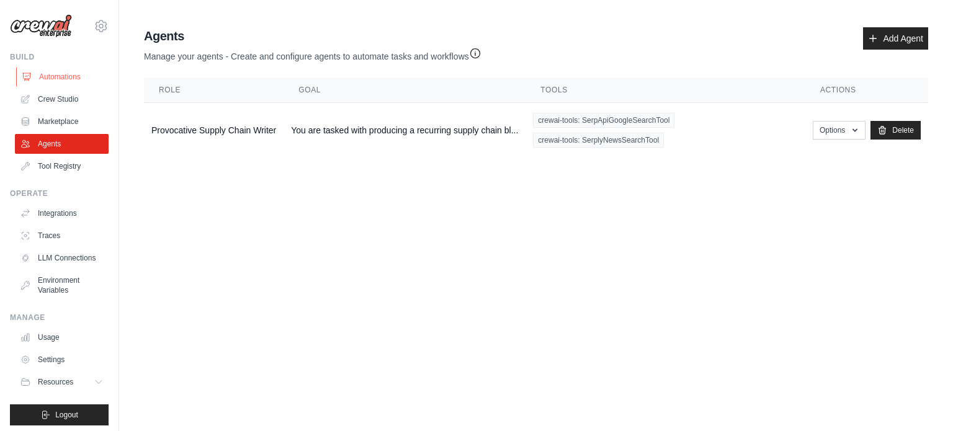
click at [45, 81] on link "Automations" at bounding box center [63, 77] width 94 height 20
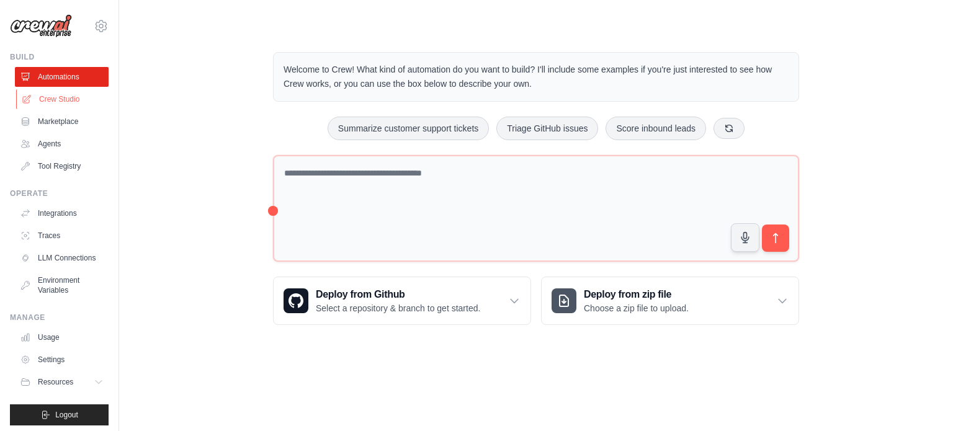
click at [59, 98] on link "Crew Studio" at bounding box center [63, 99] width 94 height 20
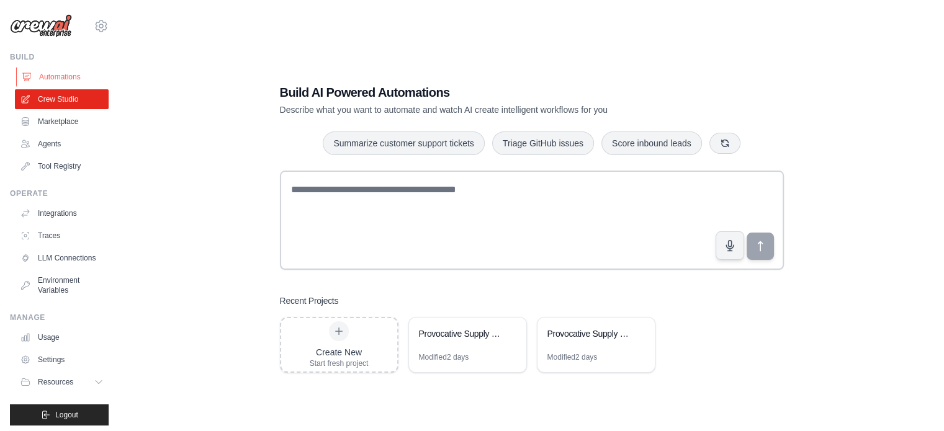
click at [65, 76] on link "Automations" at bounding box center [63, 77] width 94 height 20
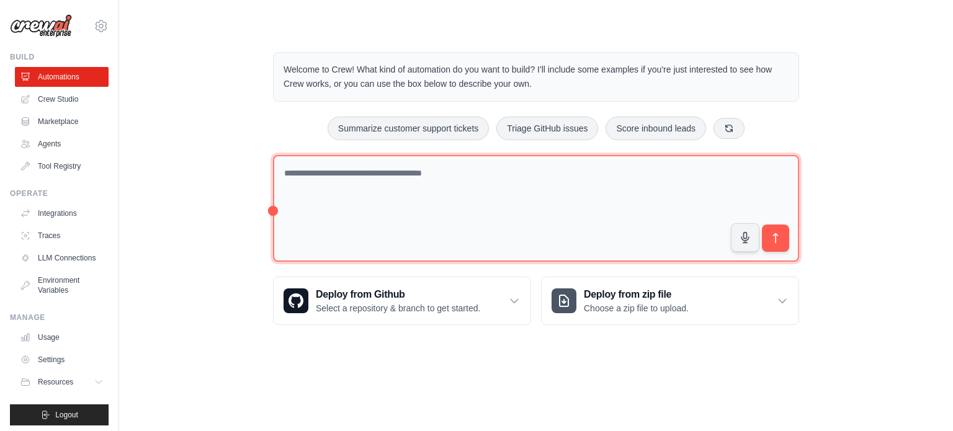
click at [432, 171] on textarea at bounding box center [536, 208] width 526 height 107
click at [408, 190] on textarea at bounding box center [536, 208] width 526 height 107
click at [379, 190] on textarea at bounding box center [536, 208] width 526 height 107
paste textarea "**********"
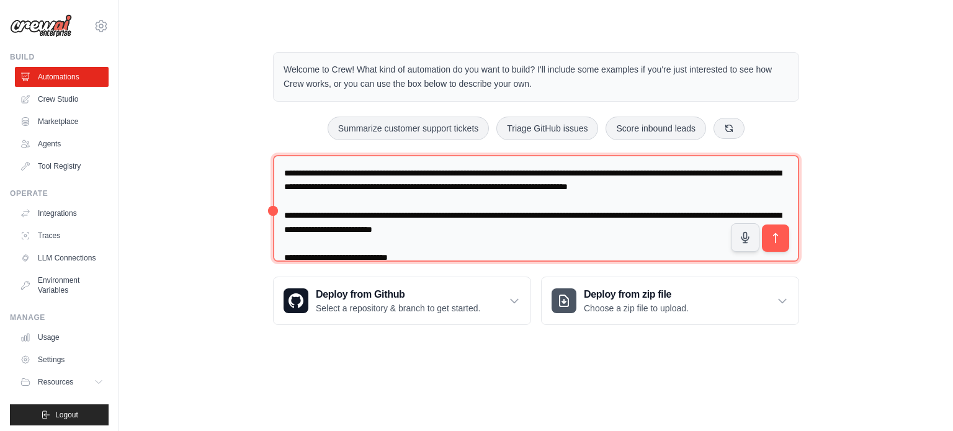
scroll to position [313, 0]
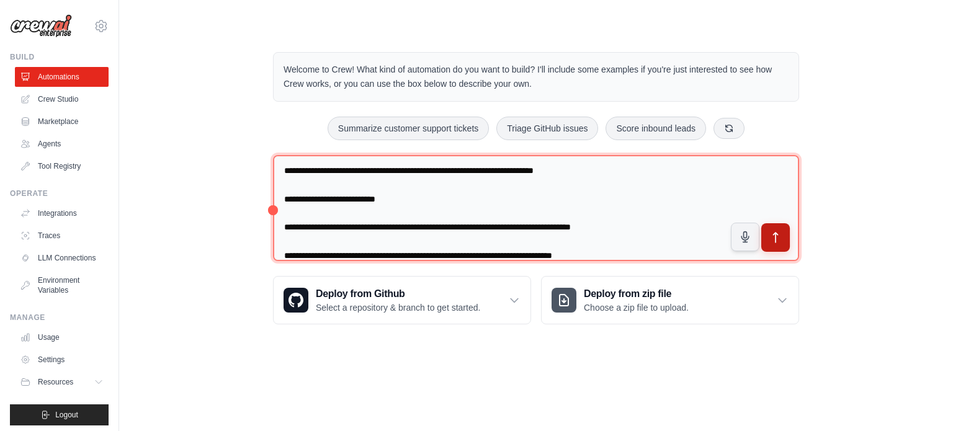
type textarea "**********"
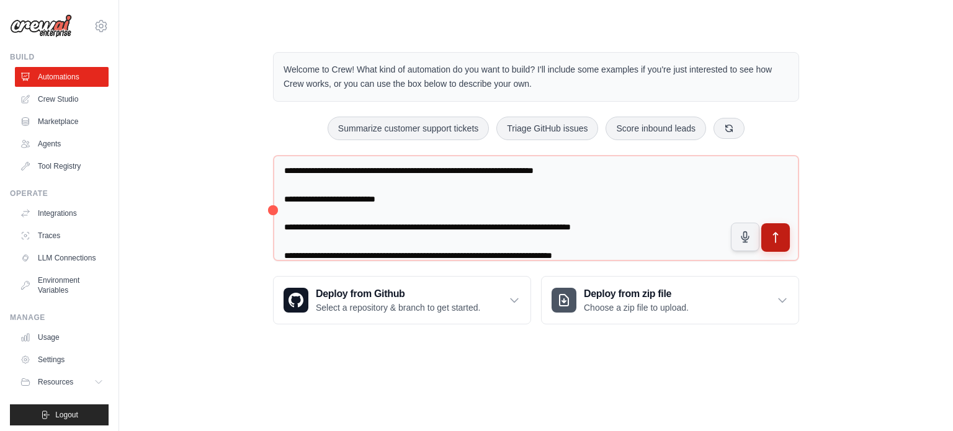
click at [782, 236] on button "submit" at bounding box center [775, 237] width 29 height 29
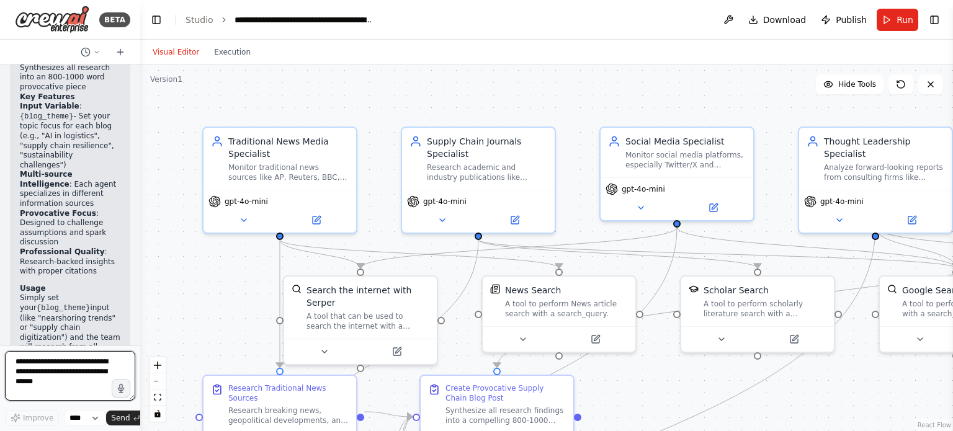
scroll to position [2377, 0]
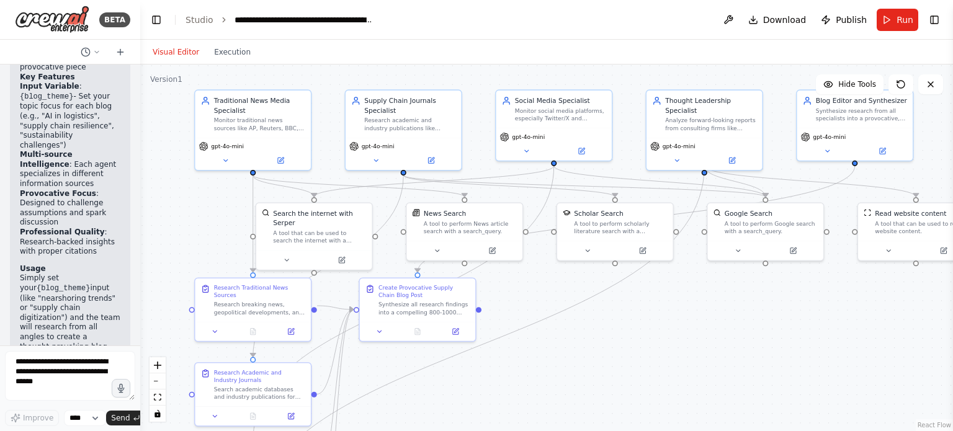
drag, startPoint x: 435, startPoint y: 112, endPoint x: 382, endPoint y: 75, distance: 64.2
click at [382, 75] on div ".deletable-edge-delete-btn { width: 20px; height: 20px; border: 0px solid #ffff…" at bounding box center [546, 248] width 813 height 367
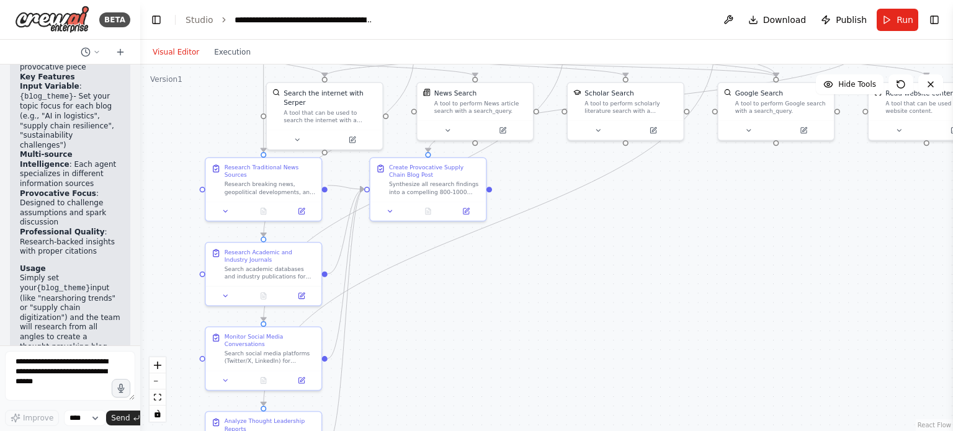
drag, startPoint x: 668, startPoint y: 388, endPoint x: 682, endPoint y: 257, distance: 131.1
click at [682, 259] on div ".deletable-edge-delete-btn { width: 20px; height: 20px; border: 0px solid #ffff…" at bounding box center [546, 248] width 813 height 367
click at [682, 257] on div ".deletable-edge-delete-btn { width: 20px; height: 20px; border: 0px solid #ffff…" at bounding box center [546, 248] width 813 height 367
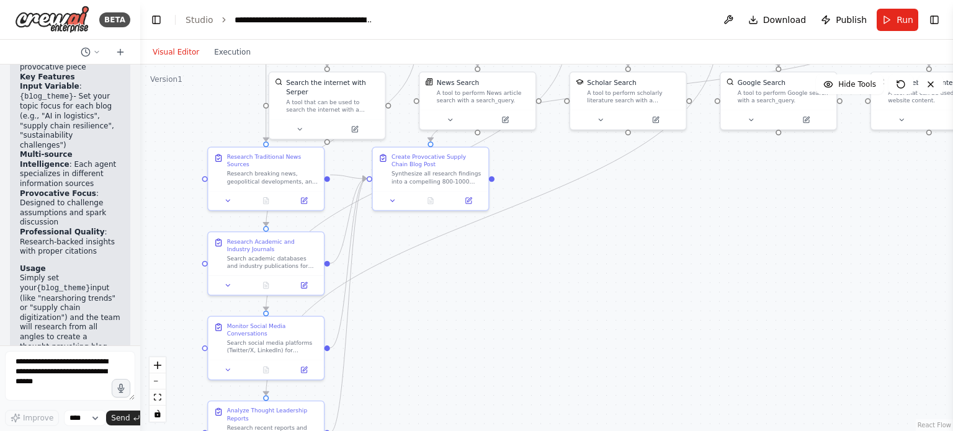
drag, startPoint x: 682, startPoint y: 257, endPoint x: 514, endPoint y: 271, distance: 168.7
click at [673, 255] on div ".deletable-edge-delete-btn { width: 20px; height: 20px; border: 0px solid #ffff…" at bounding box center [546, 248] width 813 height 367
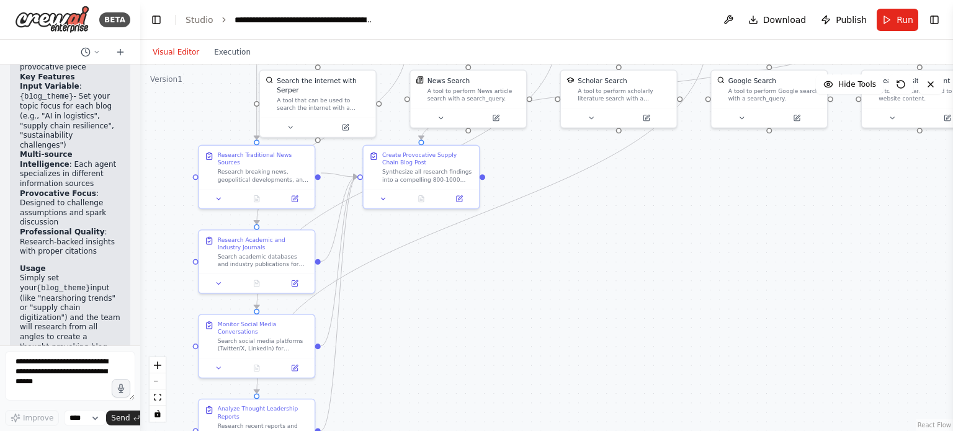
click at [511, 272] on div ".deletable-edge-delete-btn { width: 20px; height: 20px; border: 0px solid #ffff…" at bounding box center [546, 248] width 813 height 367
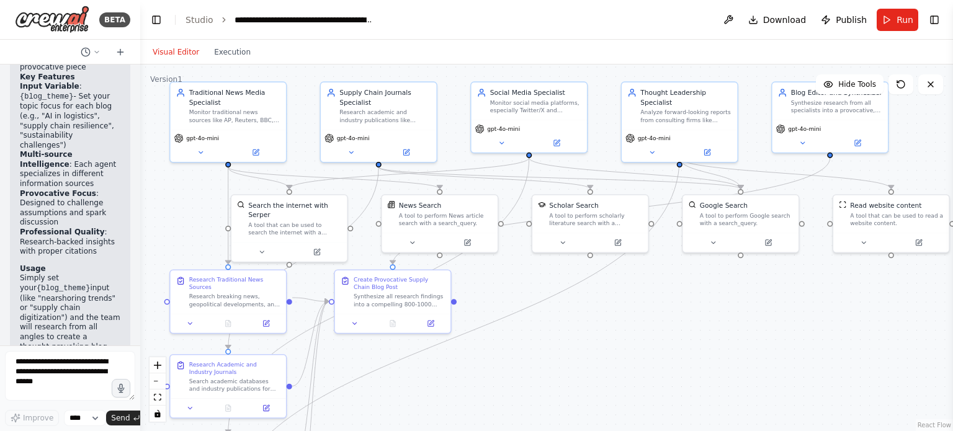
drag, startPoint x: 725, startPoint y: 228, endPoint x: 696, endPoint y: 353, distance: 127.9
click at [696, 353] on div ".deletable-edge-delete-btn { width: 20px; height: 20px; border: 0px solid #ffff…" at bounding box center [546, 248] width 813 height 367
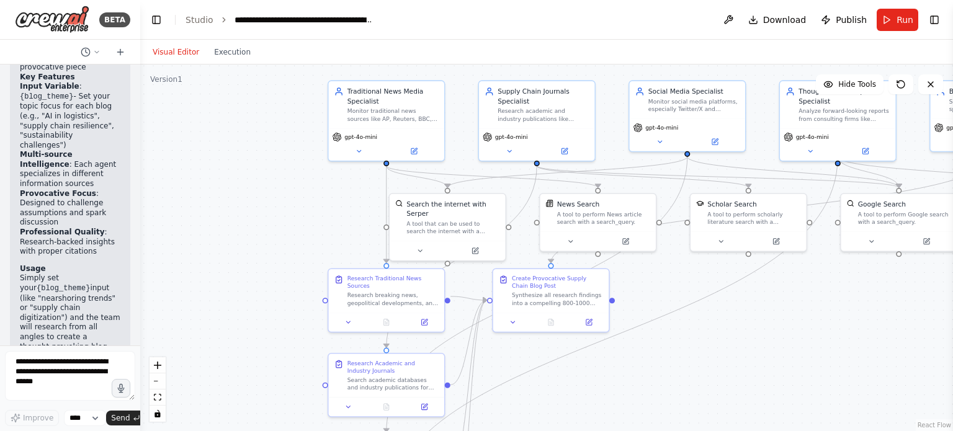
drag, startPoint x: 617, startPoint y: 333, endPoint x: 480, endPoint y: 282, distance: 145.7
click at [481, 283] on div ".deletable-edge-delete-btn { width: 20px; height: 20px; border: 0px solid #ffff…" at bounding box center [546, 248] width 813 height 367
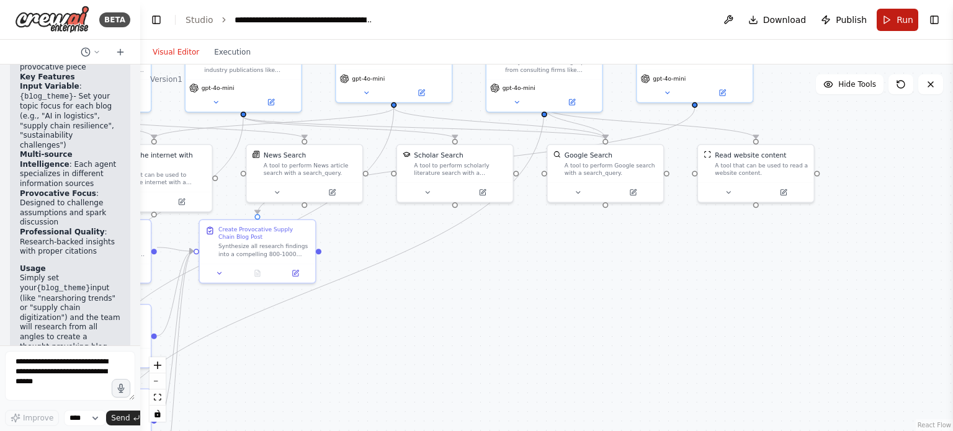
click at [894, 27] on button "Run" at bounding box center [898, 20] width 42 height 22
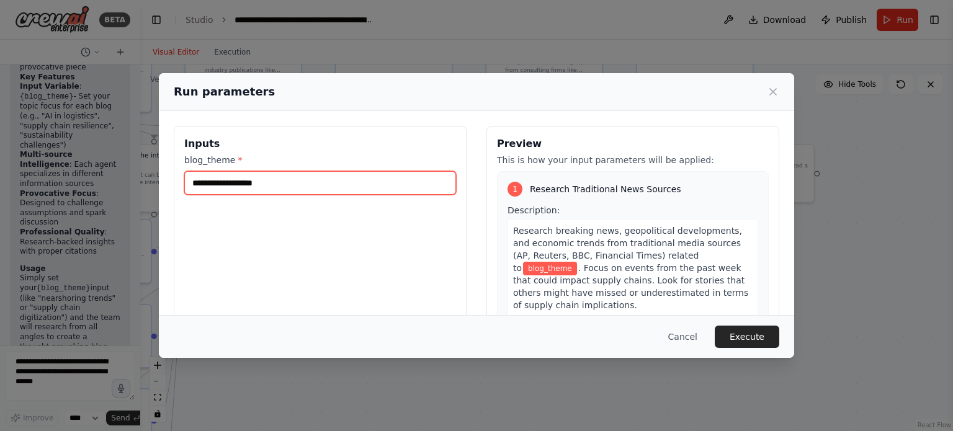
click at [350, 187] on input "blog_theme *" at bounding box center [320, 183] width 272 height 24
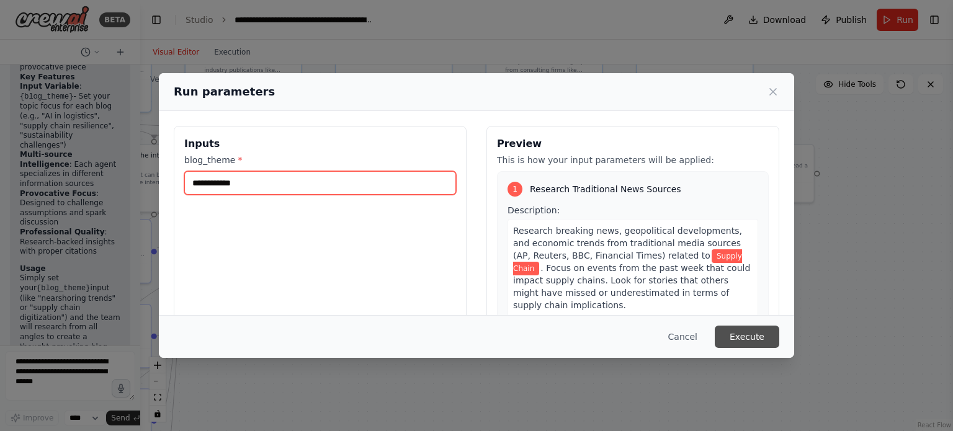
type input "**********"
click at [756, 332] on button "Execute" at bounding box center [747, 337] width 65 height 22
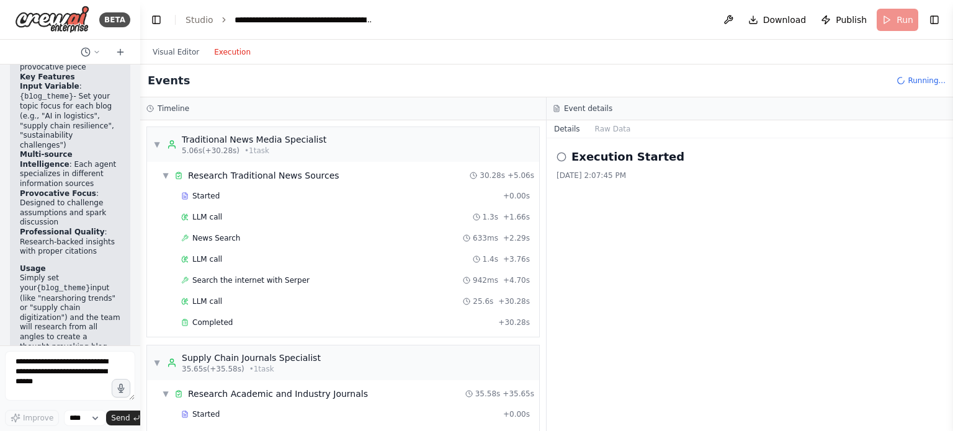
click at [210, 49] on button "Execution" at bounding box center [232, 52] width 51 height 15
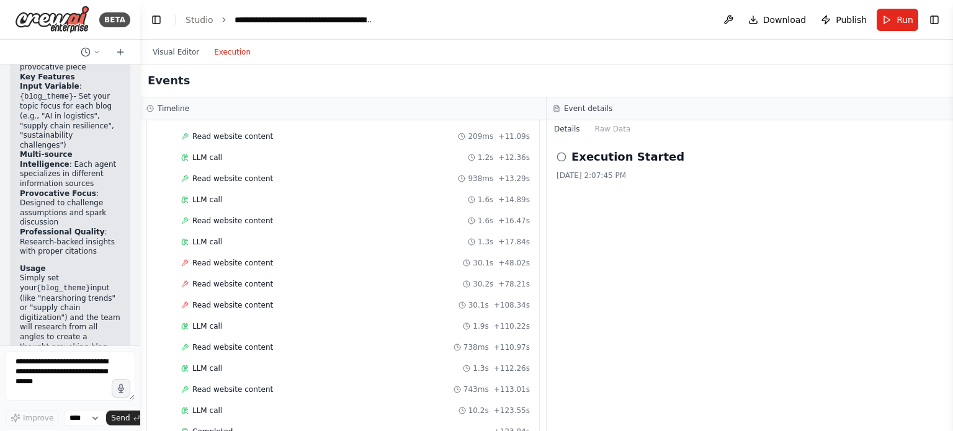
scroll to position [1733, 0]
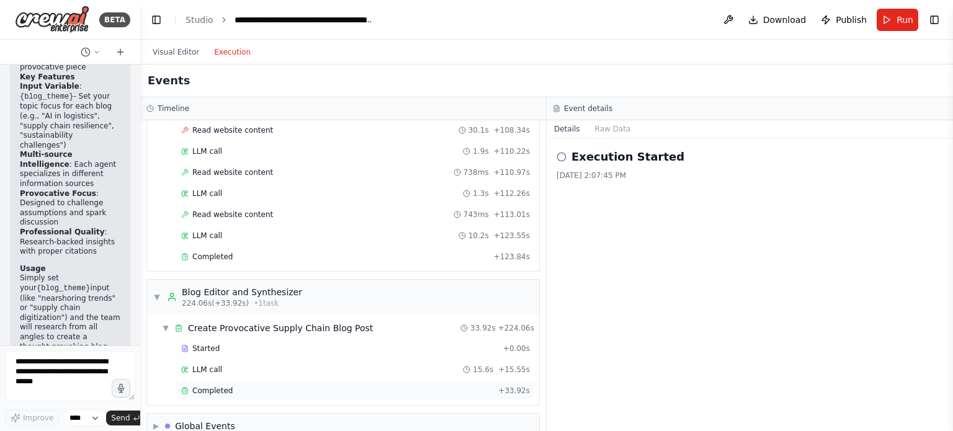
click at [229, 386] on div "Completed" at bounding box center [337, 391] width 312 height 10
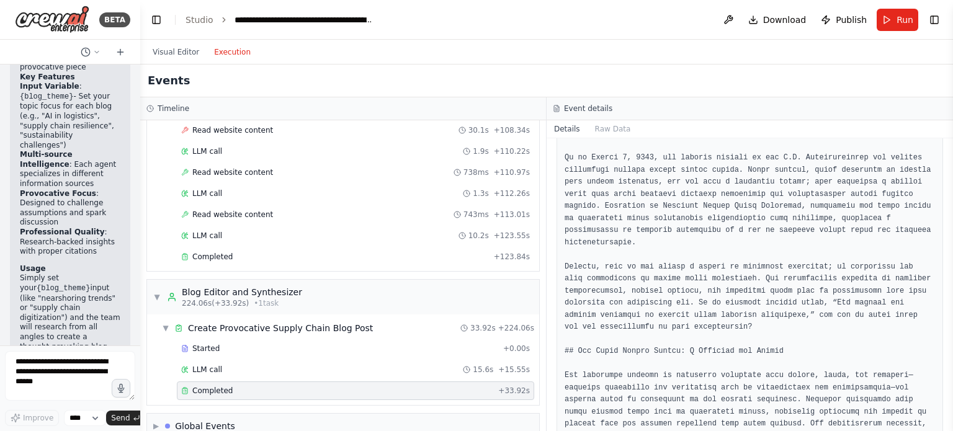
scroll to position [0, 0]
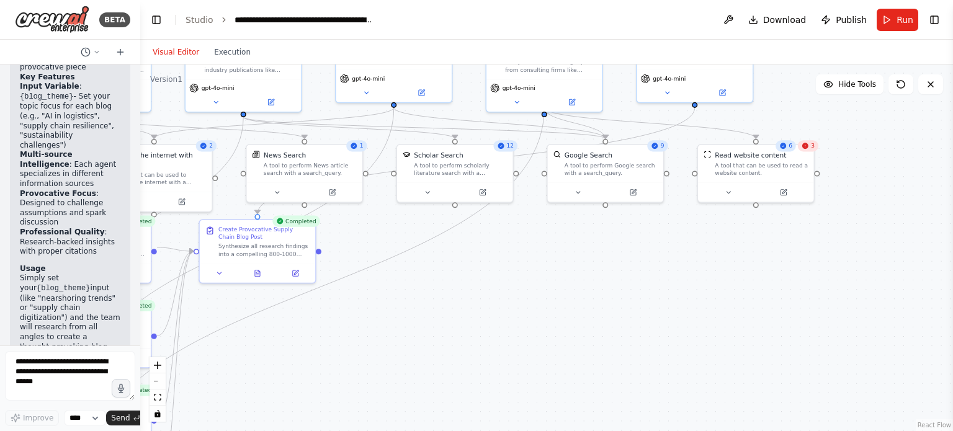
click at [181, 48] on button "Visual Editor" at bounding box center [175, 52] width 61 height 15
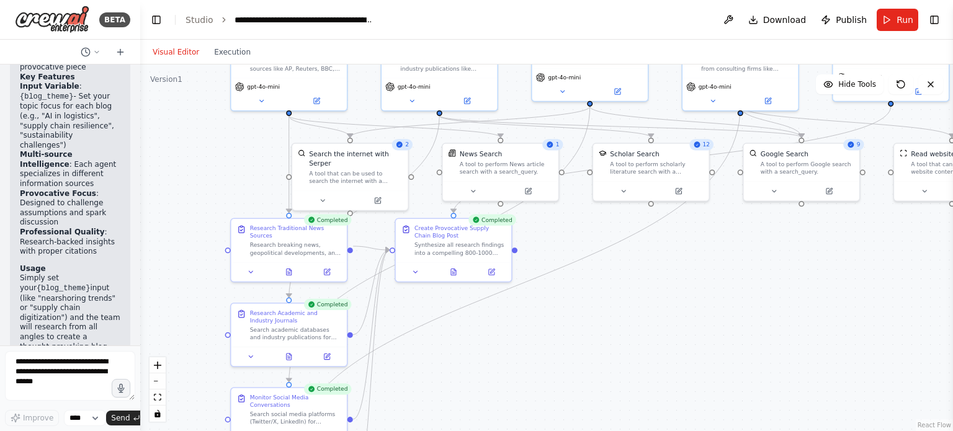
drag, startPoint x: 436, startPoint y: 295, endPoint x: 621, endPoint y: 292, distance: 185.5
click at [621, 292] on div ".deletable-edge-delete-btn { width: 20px; height: 20px; border: 0px solid #ffff…" at bounding box center [546, 248] width 813 height 367
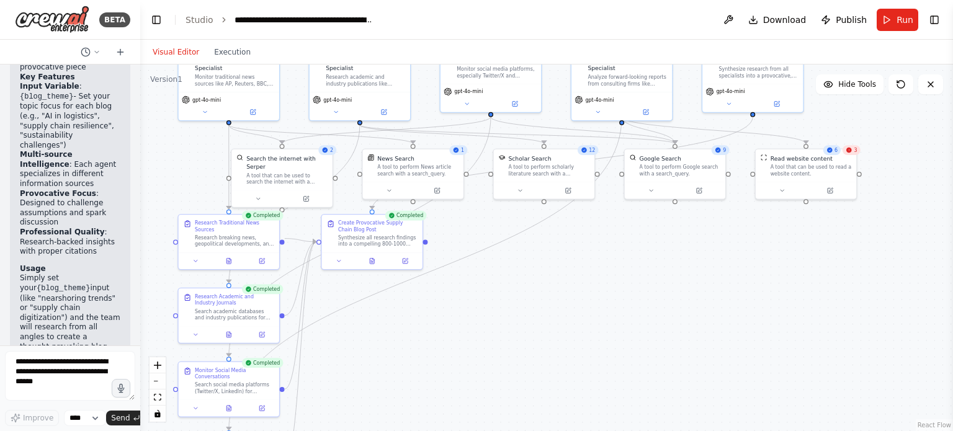
drag, startPoint x: 803, startPoint y: 292, endPoint x: 694, endPoint y: 280, distance: 109.8
click at [694, 280] on div ".deletable-edge-delete-btn { width: 20px; height: 20px; border: 0px solid #ffff…" at bounding box center [546, 248] width 813 height 367
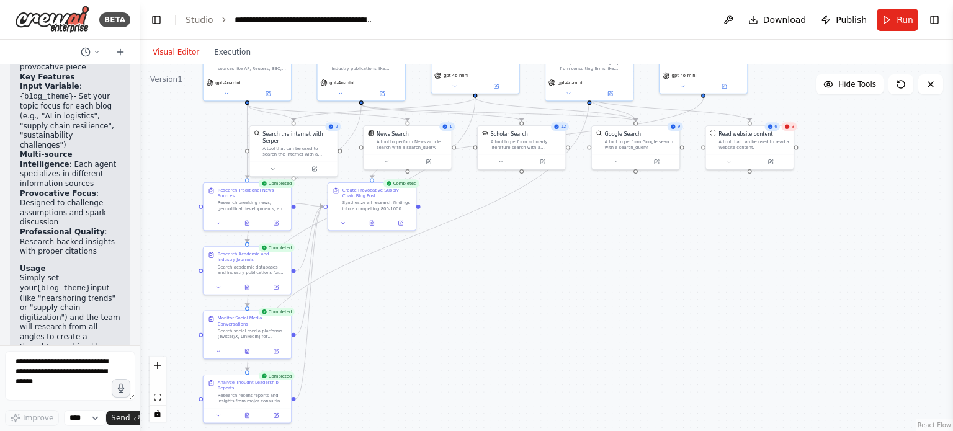
drag, startPoint x: 592, startPoint y: 300, endPoint x: 553, endPoint y: 258, distance: 56.6
click at [553, 258] on div ".deletable-edge-delete-btn { width: 20px; height: 20px; border: 0px solid #ffff…" at bounding box center [546, 248] width 813 height 367
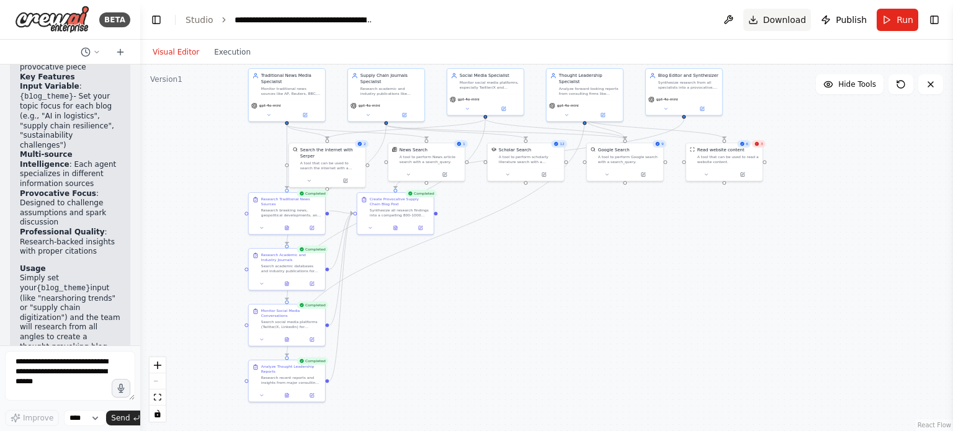
click at [782, 14] on span "Download" at bounding box center [784, 20] width 43 height 12
click at [235, 51] on button "Execution" at bounding box center [232, 52] width 51 height 15
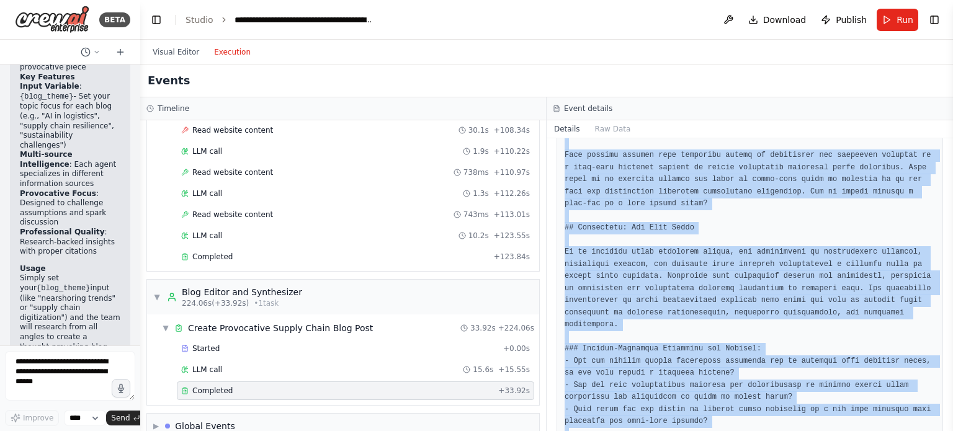
scroll to position [1000, 0]
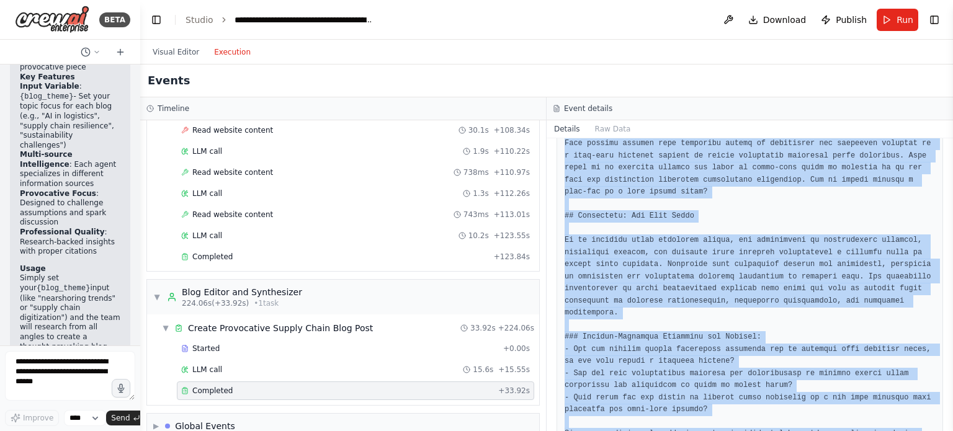
drag, startPoint x: 565, startPoint y: 161, endPoint x: 896, endPoint y: 401, distance: 409.2
copy pre "# Loremipsum Dolorsitam: Con Adipisc Elitse Doeius Tem Incididun Utlabo Etdolo …"
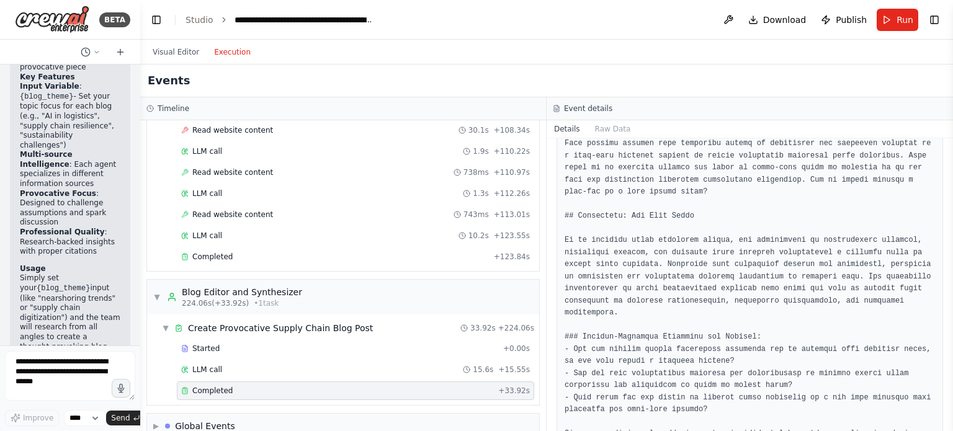
click at [622, 56] on div "Visual Editor Execution" at bounding box center [546, 52] width 813 height 25
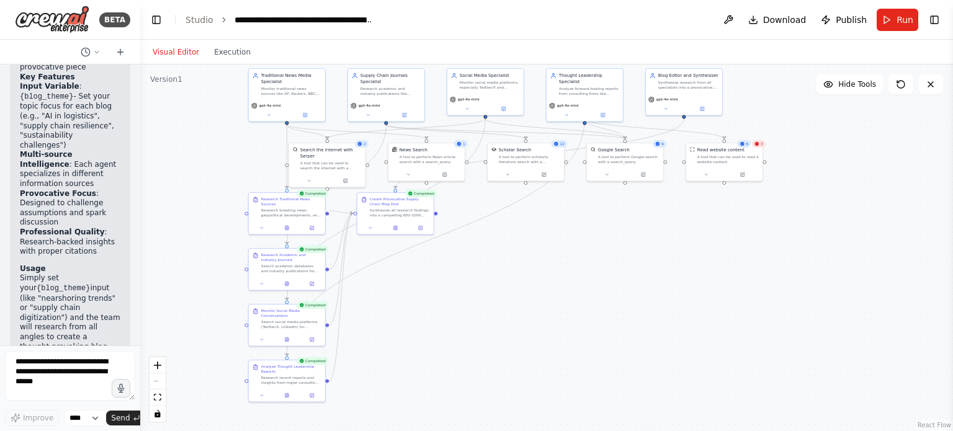
click at [172, 48] on button "Visual Editor" at bounding box center [175, 52] width 61 height 15
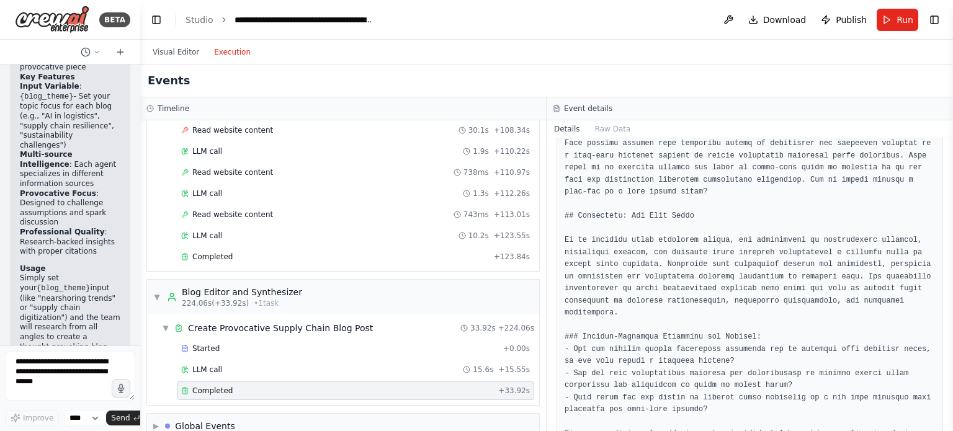
click at [233, 51] on button "Execution" at bounding box center [232, 52] width 51 height 15
click at [177, 56] on button "Visual Editor" at bounding box center [175, 52] width 61 height 15
click at [233, 53] on button "Execution" at bounding box center [232, 52] width 51 height 15
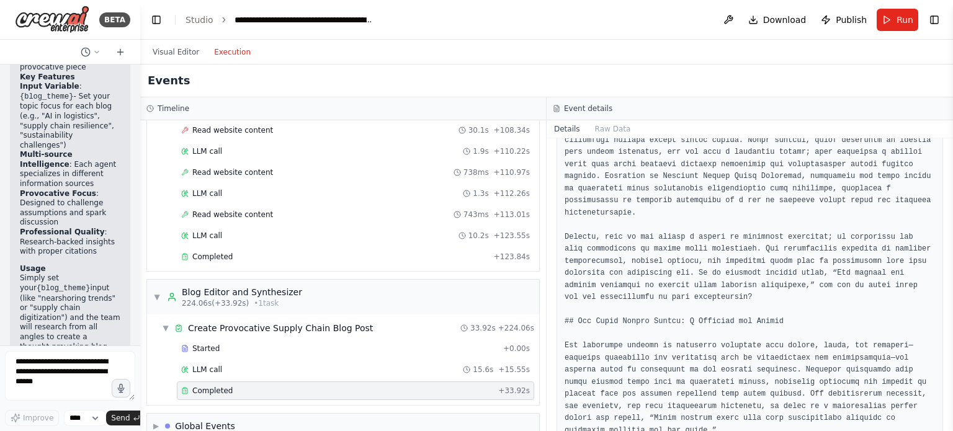
scroll to position [132, 0]
